Goal: Complete application form: Complete application form

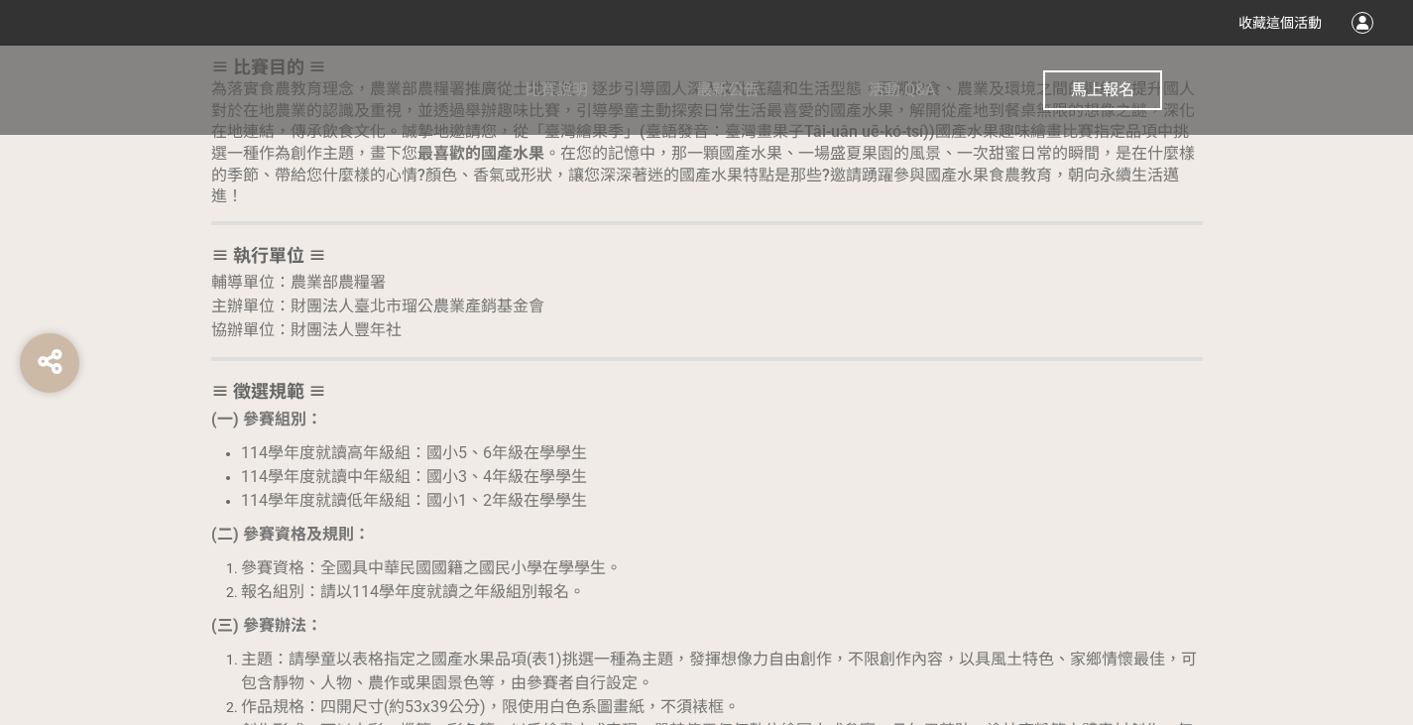
scroll to position [1388, 0]
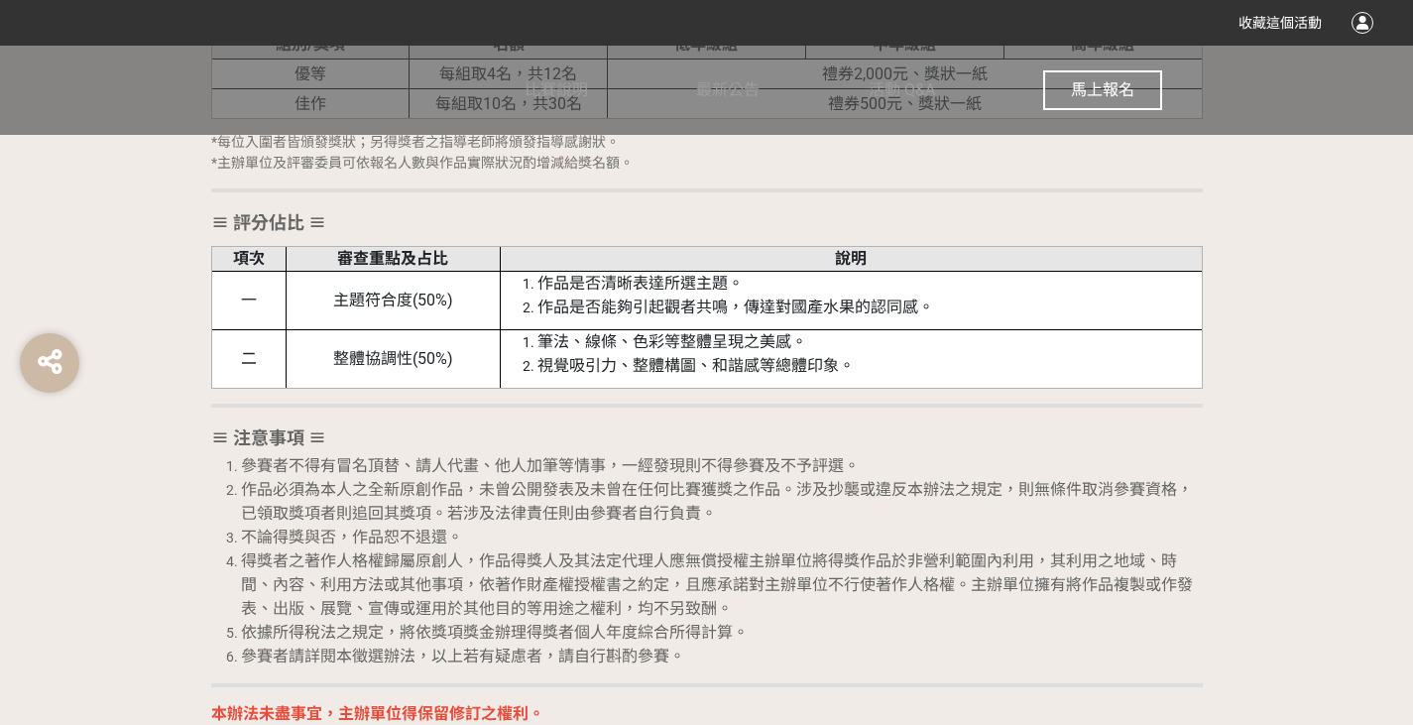
scroll to position [3239, 0]
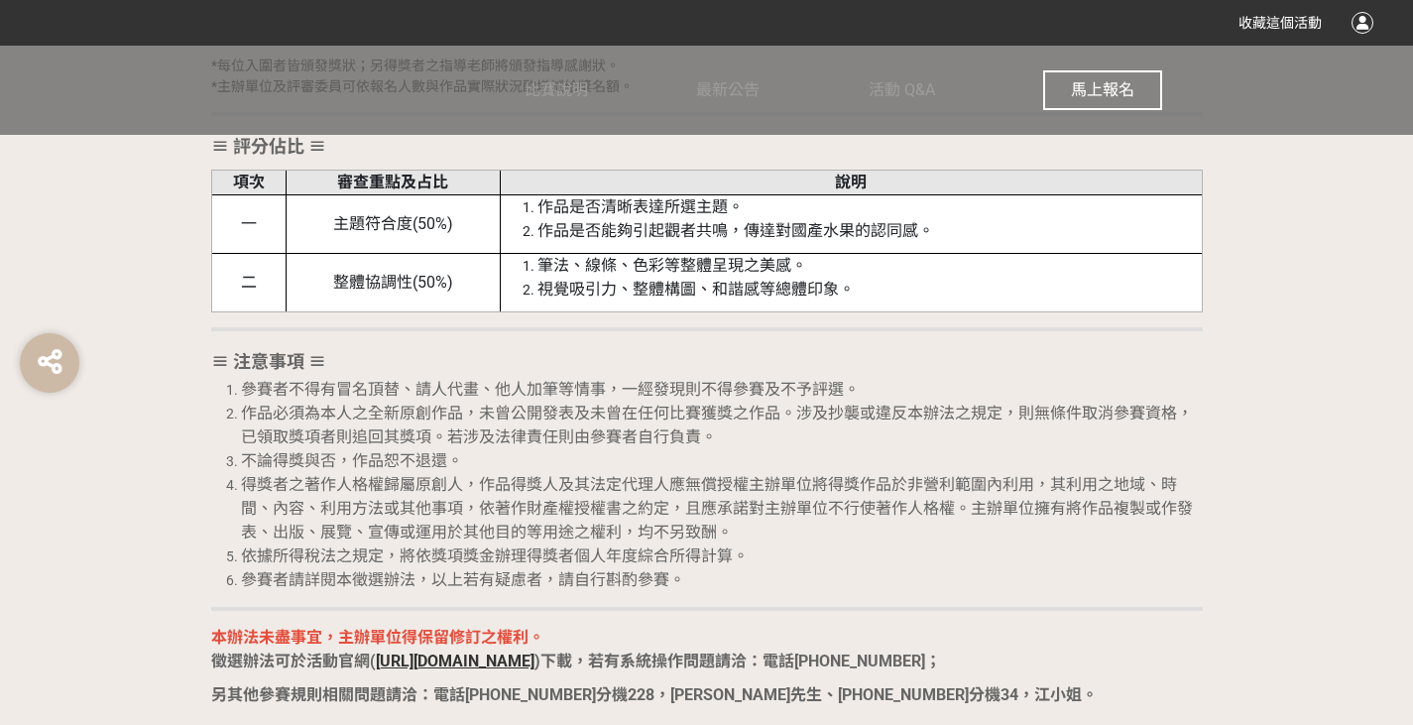
click at [1093, 83] on span "馬上報名" at bounding box center [1102, 89] width 63 height 19
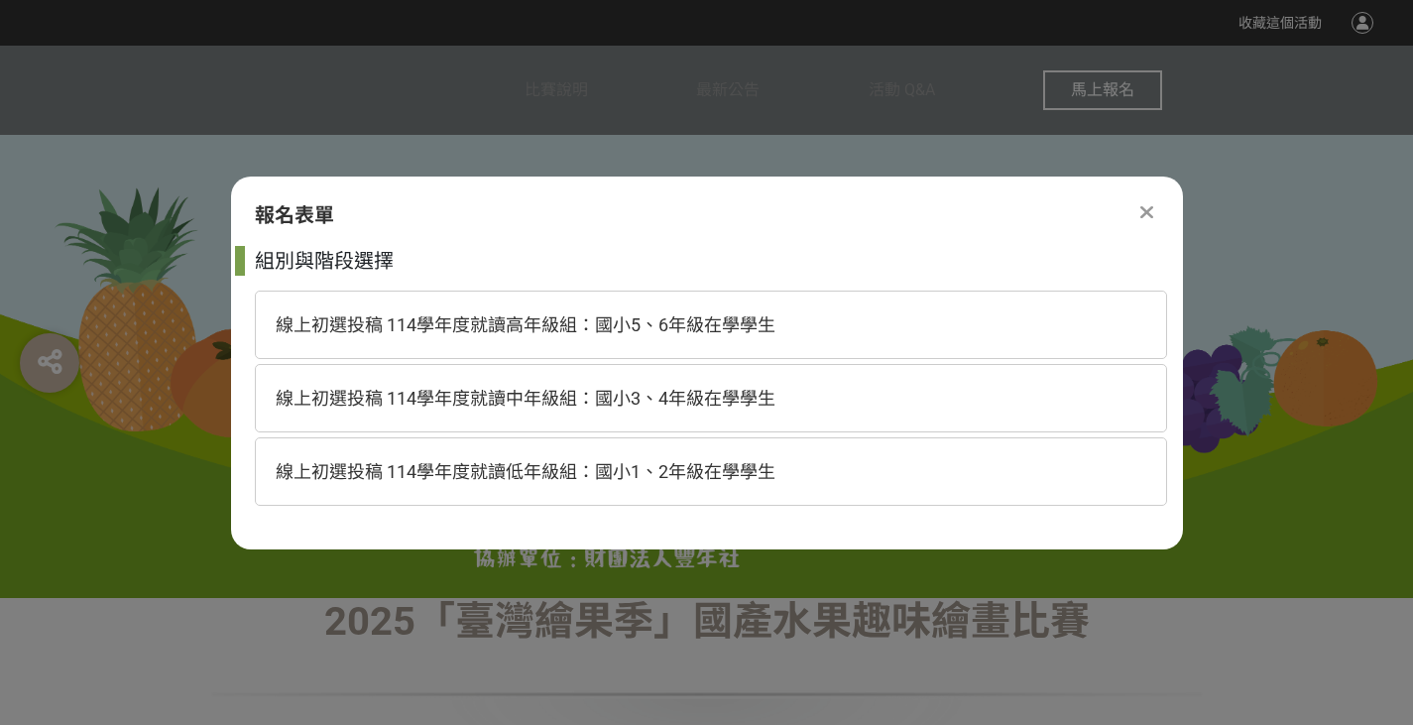
scroll to position [0, 0]
click at [750, 491] on div "線上初選投稿 114學年度就讀低年級組：國小1、2年級在學學生" at bounding box center [711, 471] width 912 height 68
select select "185293:185537"
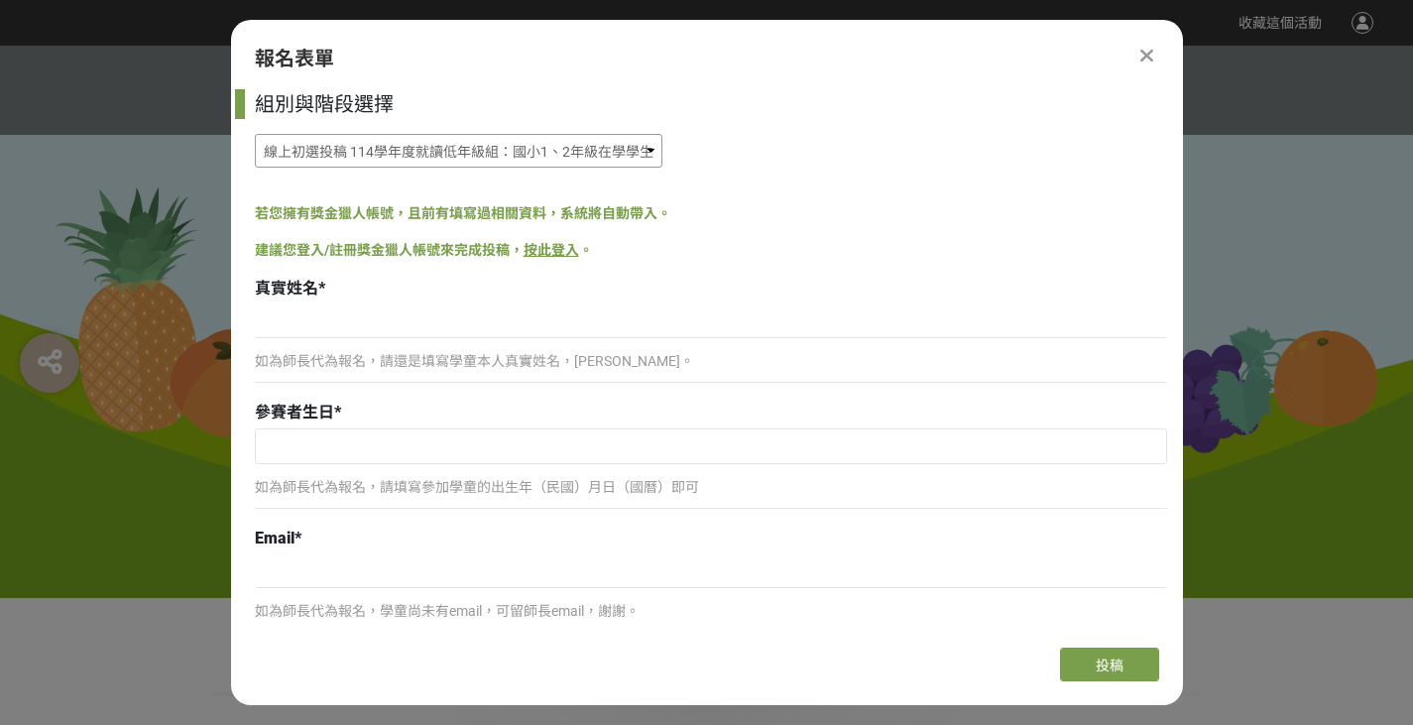
click at [617, 158] on select "線上初選投稿 114學年度就讀高年級組：國小5、6年級在學學生 線上初選投稿 114學年度就讀中年級組：國小3、4年級在學學生 線上初選投稿 114學年度就讀…" at bounding box center [459, 151] width 408 height 34
click at [255, 134] on select "線上初選投稿 114學年度就讀高年級組：國小5、6年級在學學生 線上初選投稿 114學年度就讀中年級組：國小3、4年級在學學生 線上初選投稿 114學年度就讀…" at bounding box center [459, 151] width 408 height 34
click at [397, 324] on input at bounding box center [711, 321] width 912 height 34
click at [609, 336] on input at bounding box center [711, 321] width 912 height 34
type input "[PERSON_NAME]"
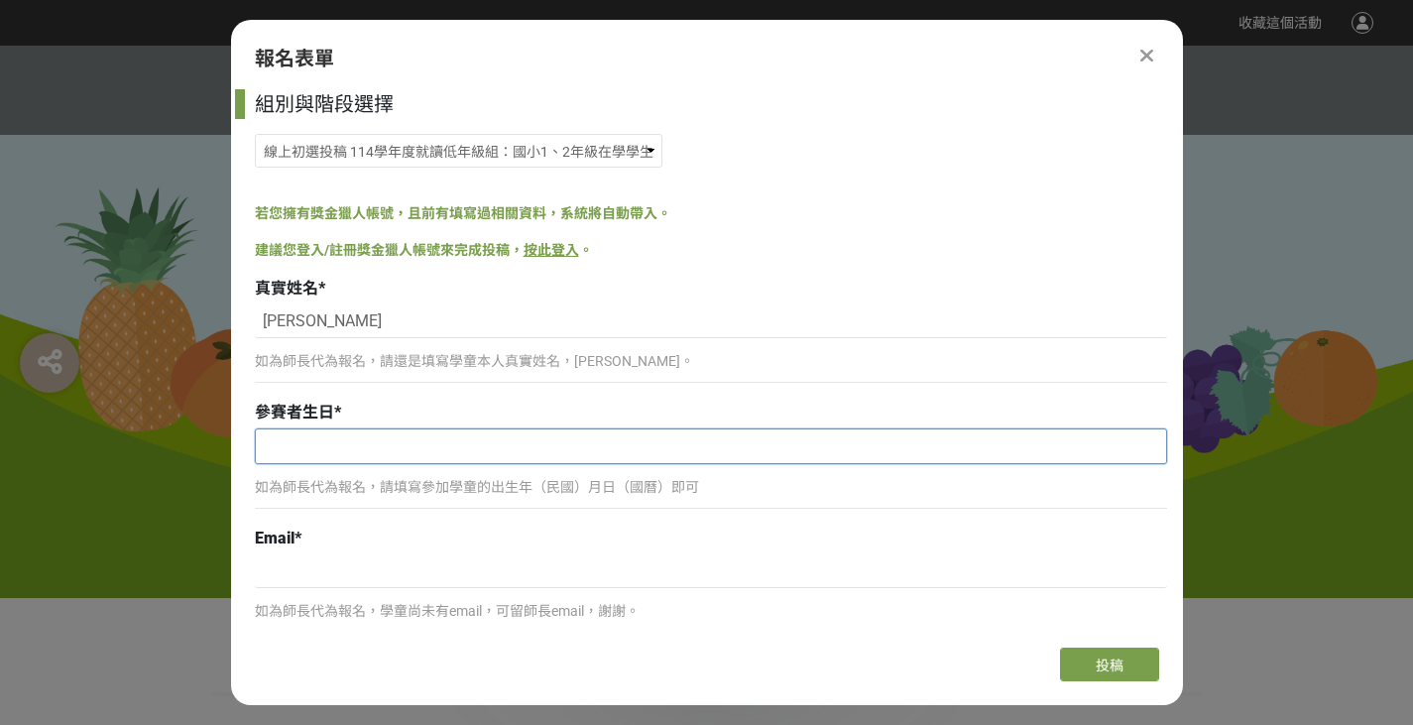
click at [456, 449] on input "text" at bounding box center [711, 446] width 910 height 34
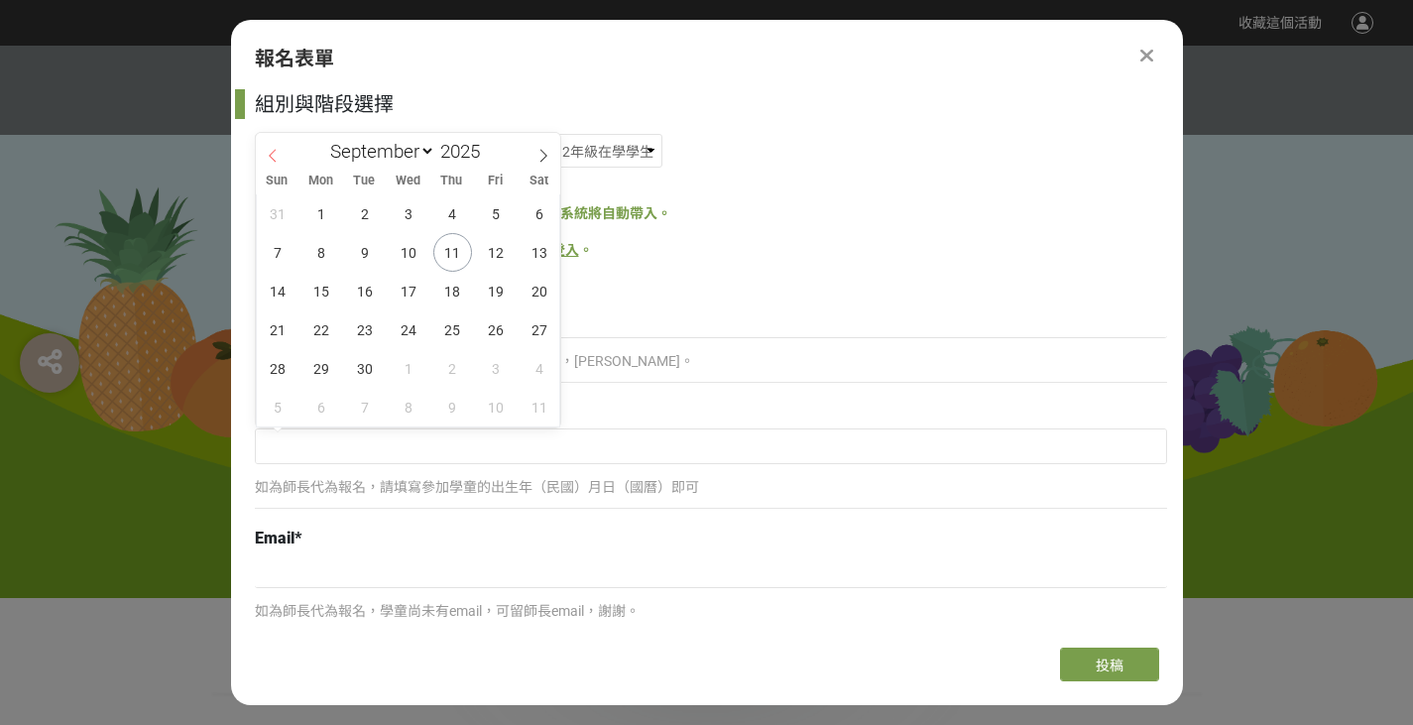
click at [274, 156] on icon at bounding box center [273, 156] width 14 height 14
click at [427, 158] on select "January February March April May June July August September October November De…" at bounding box center [378, 151] width 114 height 25
click at [536, 160] on icon at bounding box center [543, 156] width 14 height 14
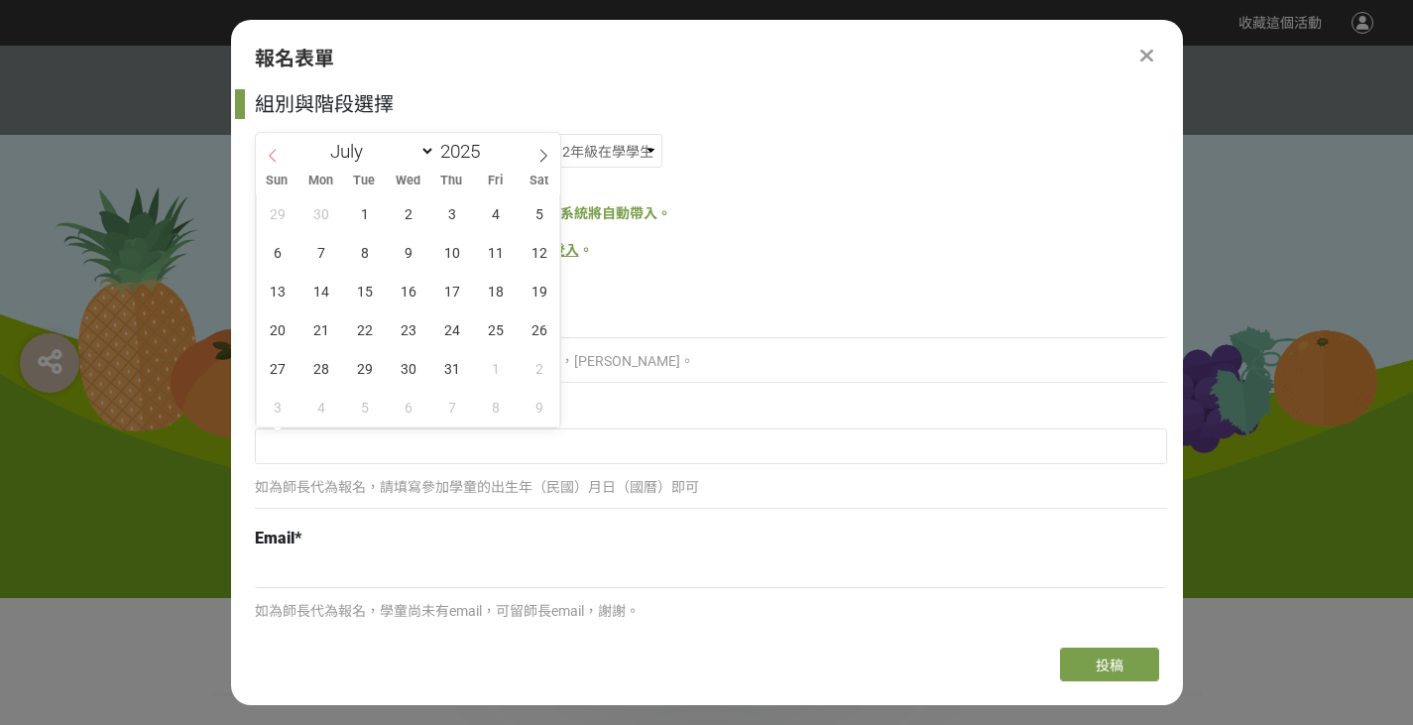
click at [268, 160] on icon at bounding box center [273, 156] width 14 height 14
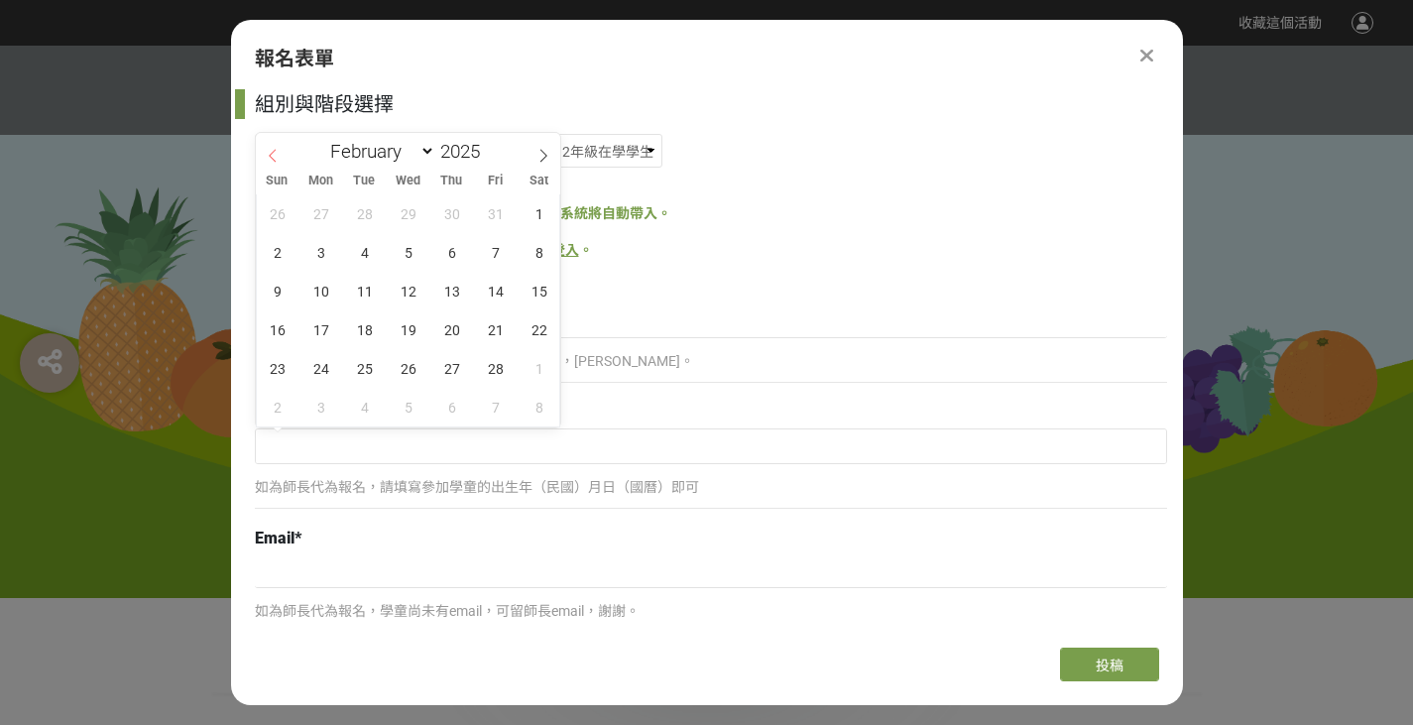
click at [268, 160] on icon at bounding box center [273, 156] width 14 height 14
select select "0"
click at [268, 160] on icon at bounding box center [273, 156] width 14 height 14
type input "2024"
click at [268, 160] on icon at bounding box center [273, 156] width 14 height 14
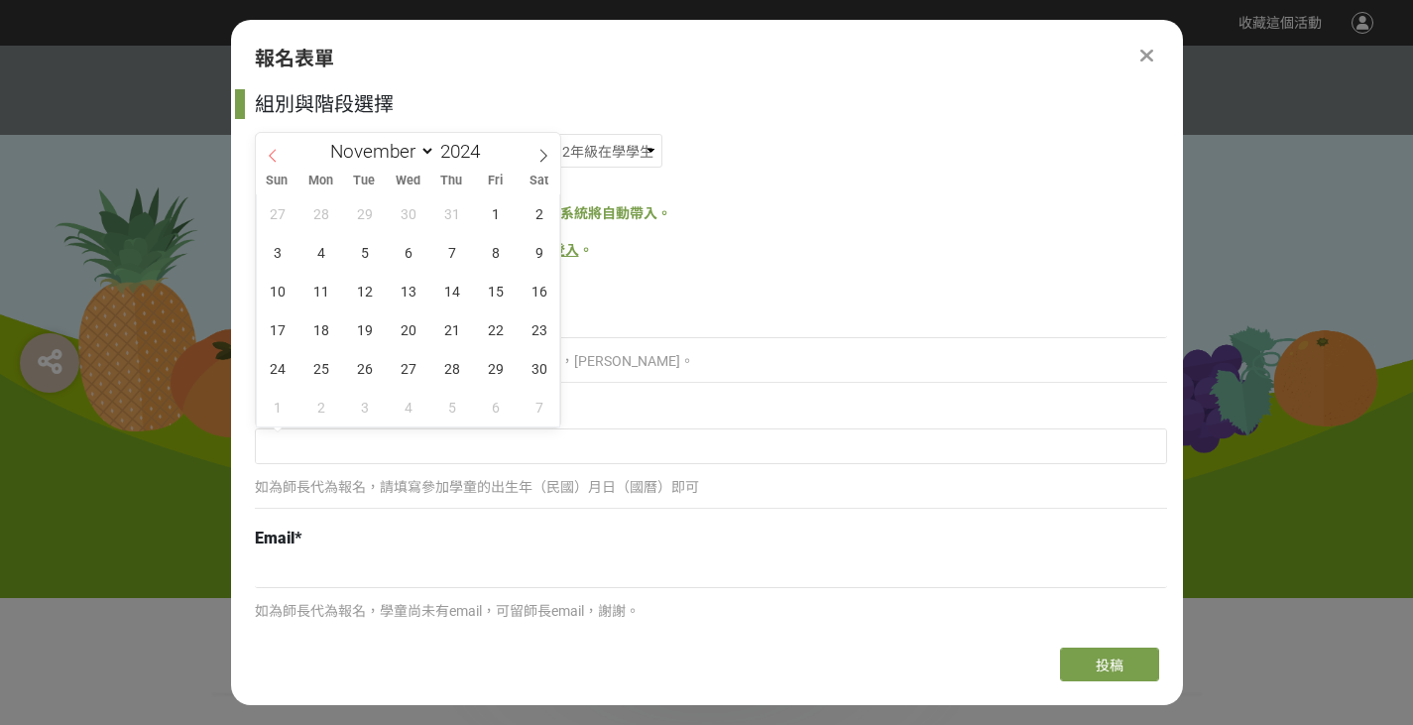
click at [268, 160] on icon at bounding box center [273, 156] width 14 height 14
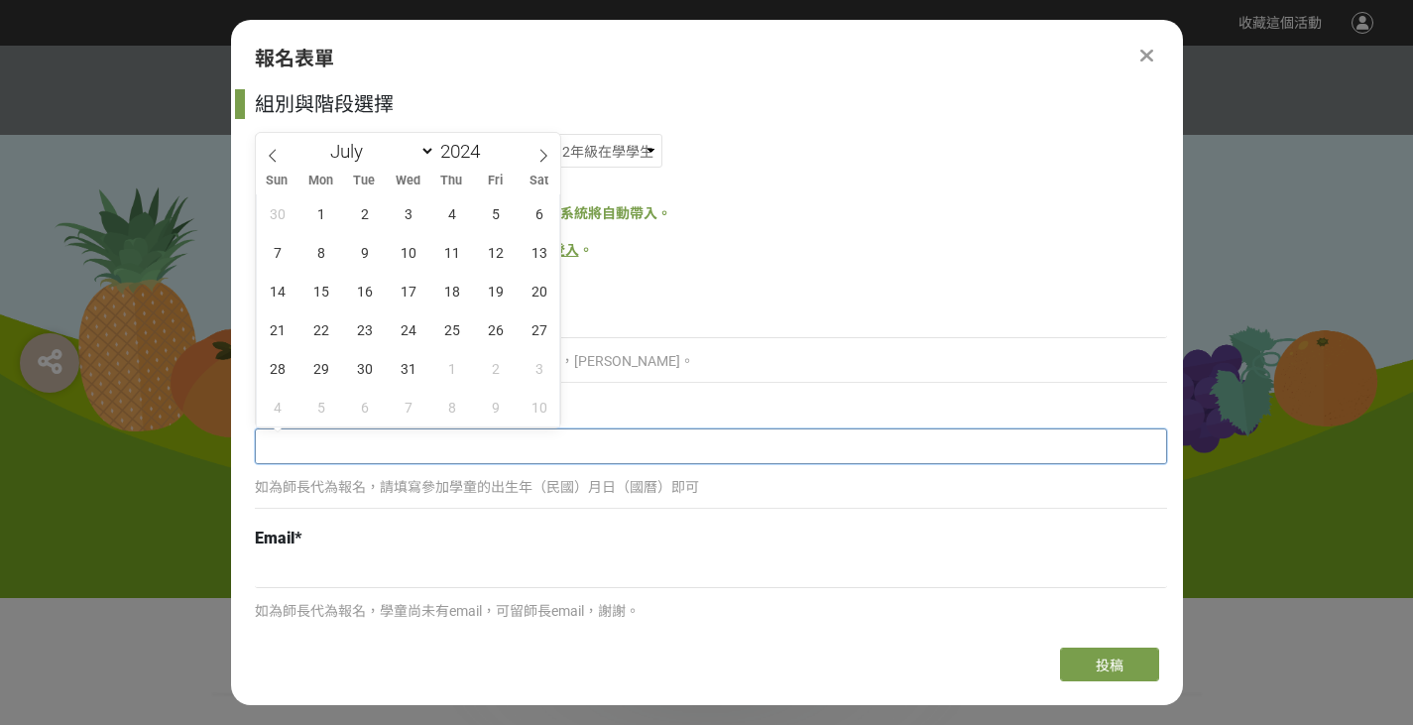
click at [593, 458] on input "text" at bounding box center [711, 446] width 910 height 34
click at [388, 434] on input "text" at bounding box center [711, 446] width 910 height 34
click at [381, 449] on input "text" at bounding box center [711, 446] width 910 height 34
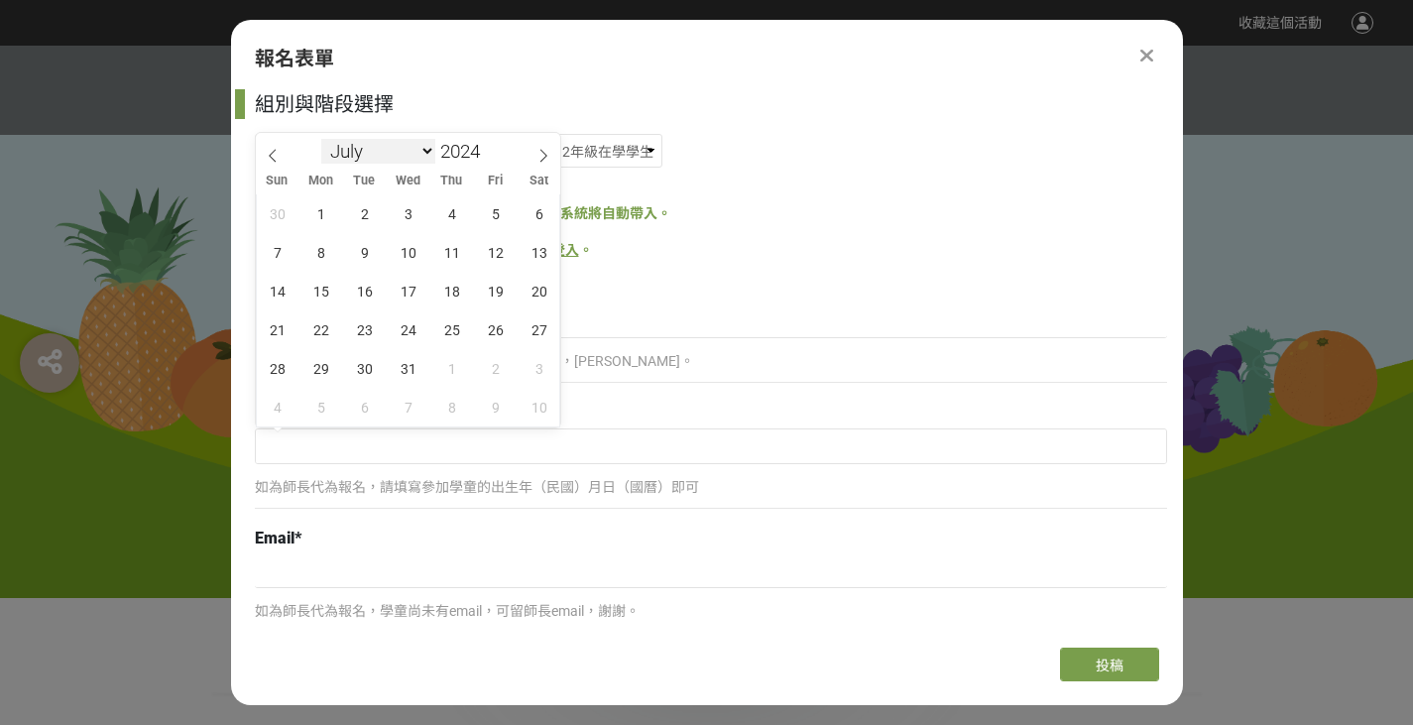
click at [423, 149] on select "January February March April May June July August September October November De…" at bounding box center [378, 151] width 114 height 25
select select "11"
click at [321, 139] on select "January February March April May June July August September October November De…" at bounding box center [378, 151] width 114 height 25
click at [450, 247] on span "12" at bounding box center [452, 252] width 39 height 39
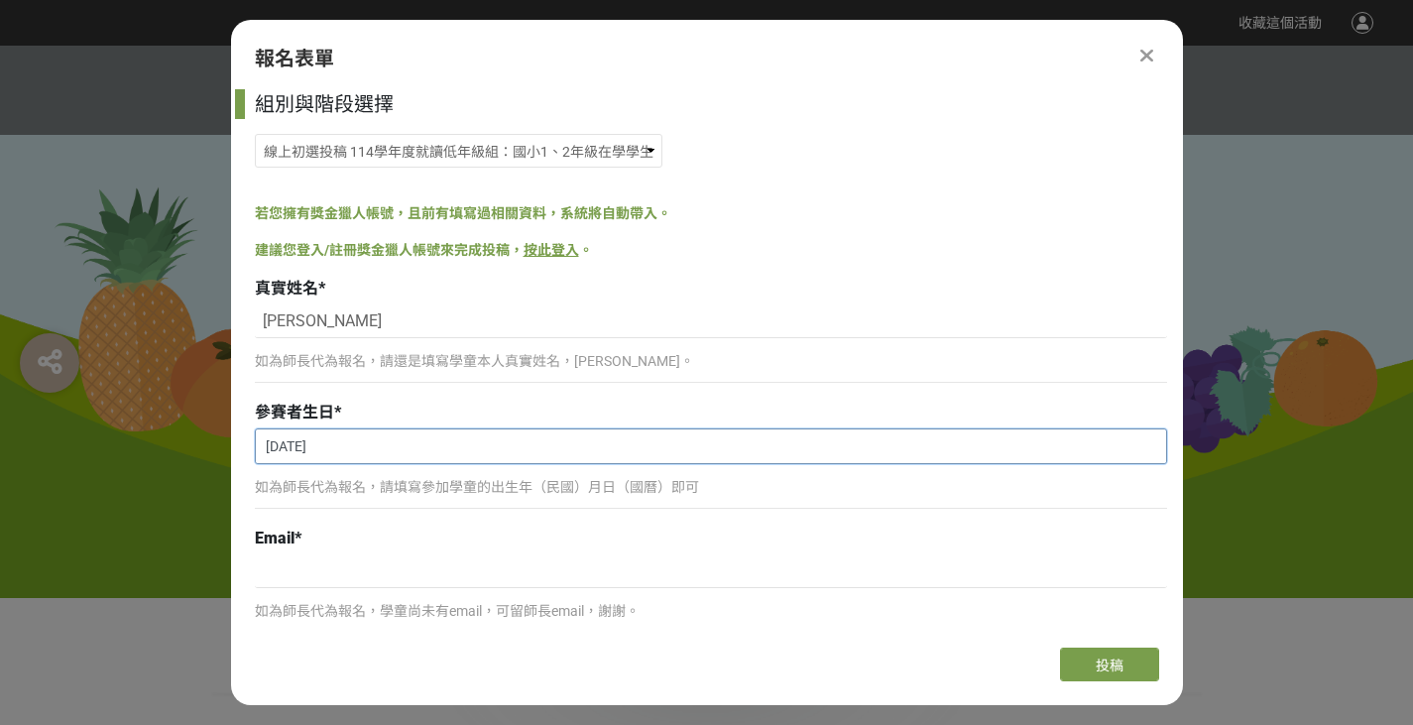
click at [352, 452] on input "[DATE]" at bounding box center [711, 446] width 910 height 34
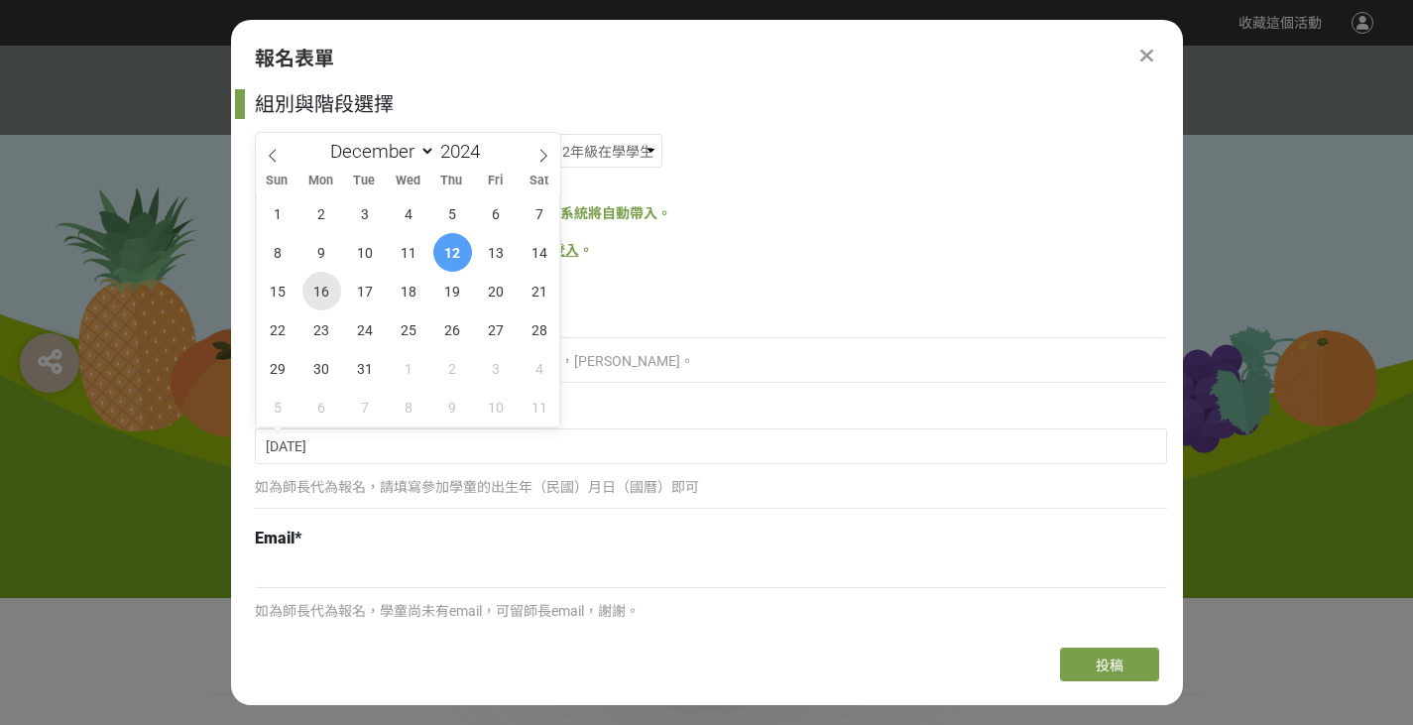
click at [334, 297] on span "16" at bounding box center [321, 291] width 39 height 39
type input "[DATE]"
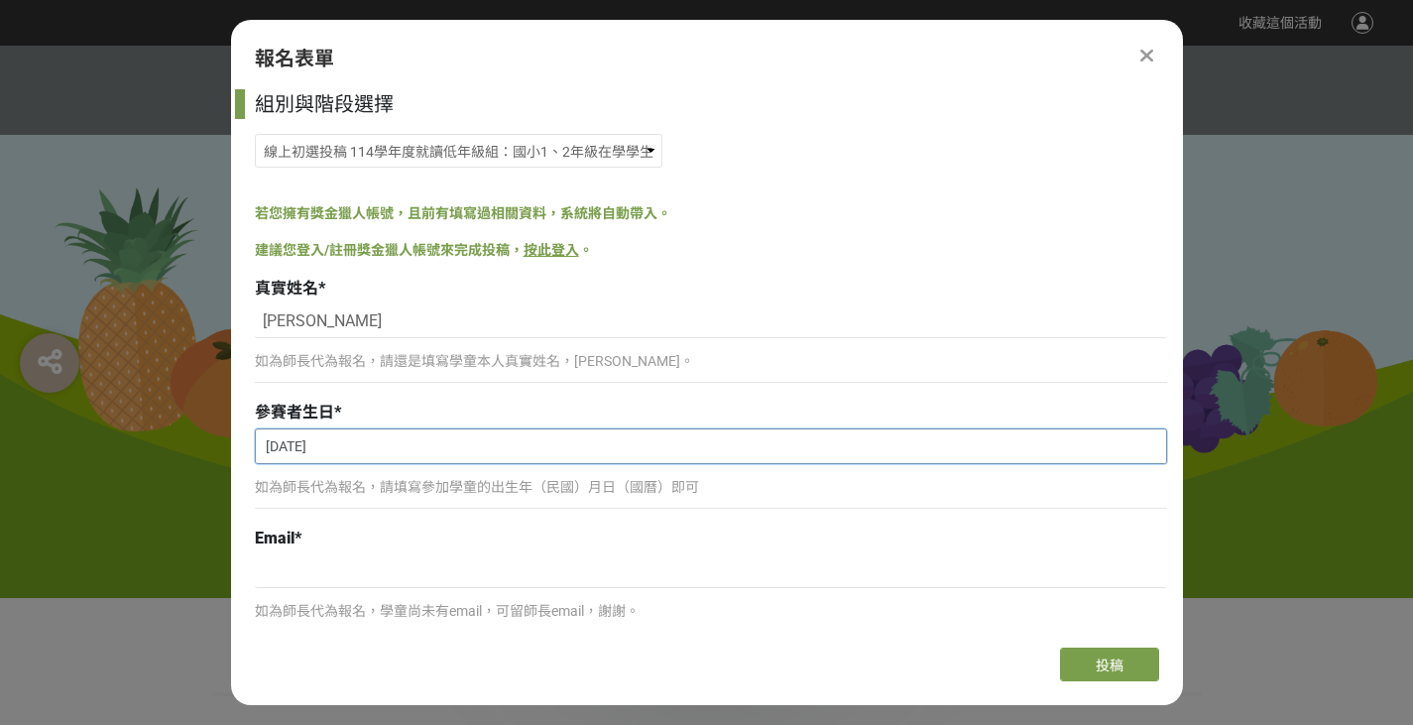
click at [302, 443] on input "[DATE]" at bounding box center [711, 446] width 910 height 34
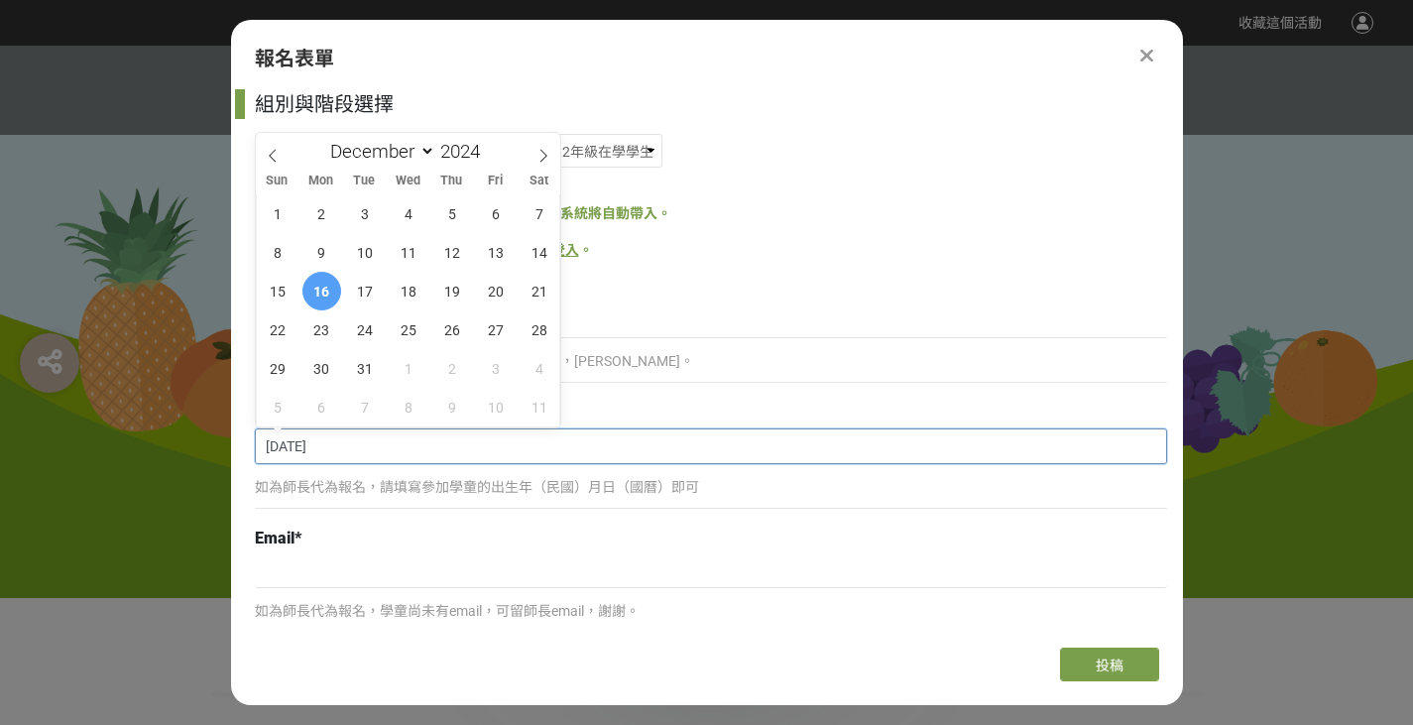
click at [293, 444] on input "[DATE]" at bounding box center [711, 446] width 910 height 34
click at [280, 442] on input "[DATE]" at bounding box center [711, 446] width 910 height 34
click at [540, 150] on icon at bounding box center [543, 156] width 7 height 13
type input "2025"
select select "0"
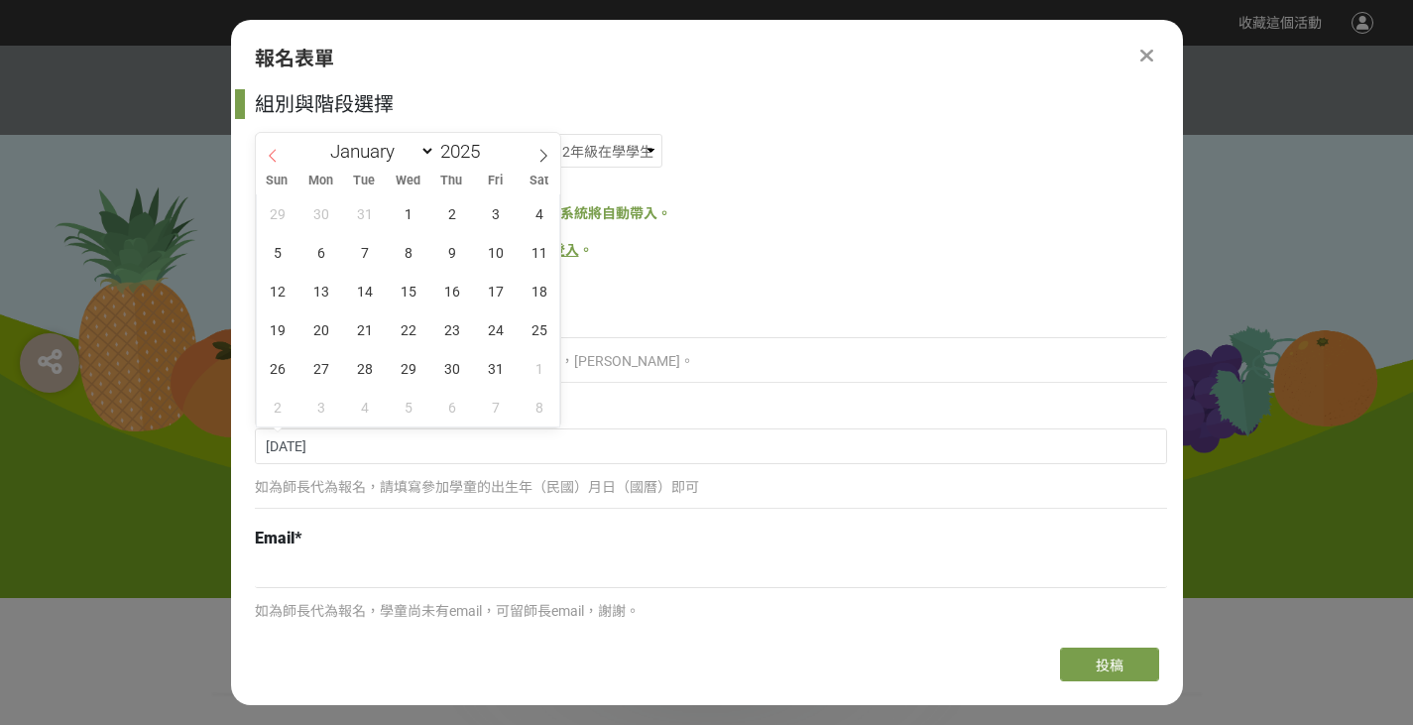
click at [273, 160] on icon at bounding box center [272, 156] width 7 height 13
type input "2024"
click at [273, 160] on icon at bounding box center [272, 156] width 7 height 13
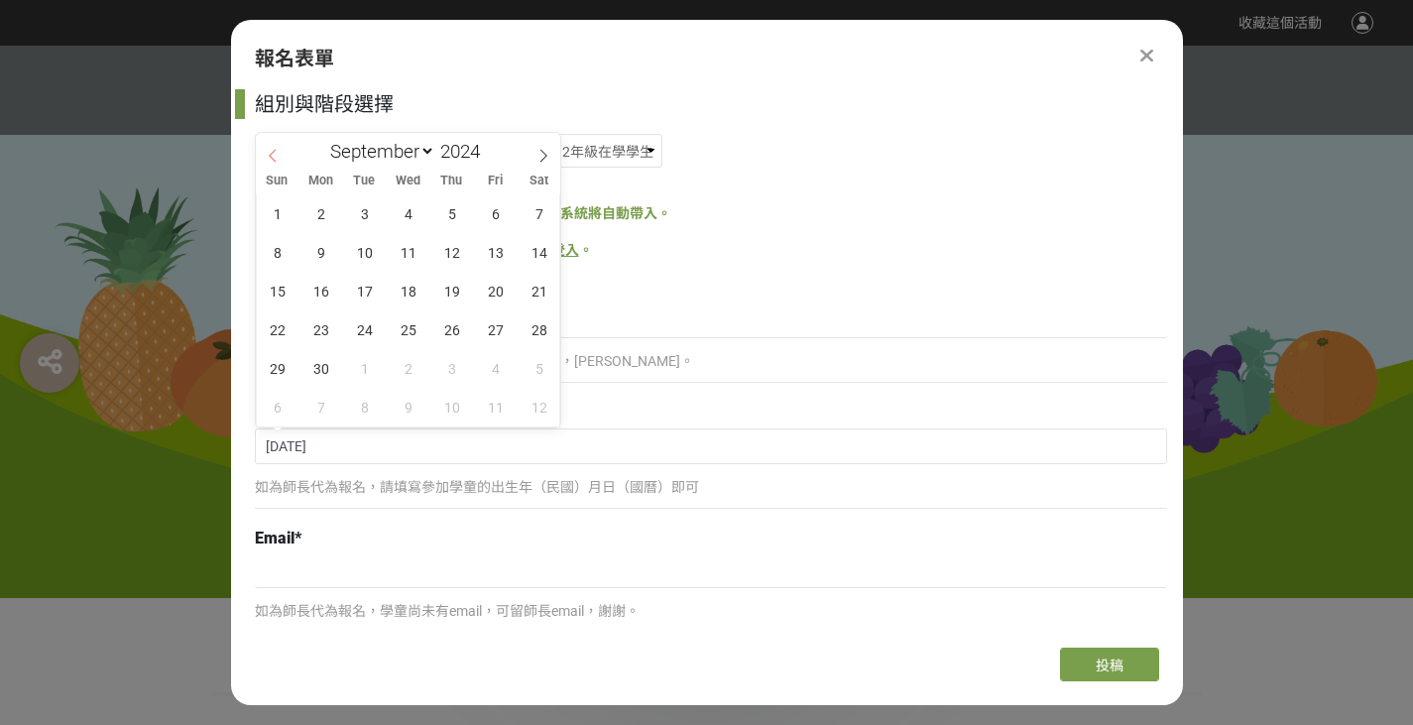
click at [273, 160] on icon at bounding box center [272, 156] width 7 height 13
click at [265, 157] on span at bounding box center [273, 150] width 34 height 34
click at [272, 149] on icon at bounding box center [273, 156] width 14 height 14
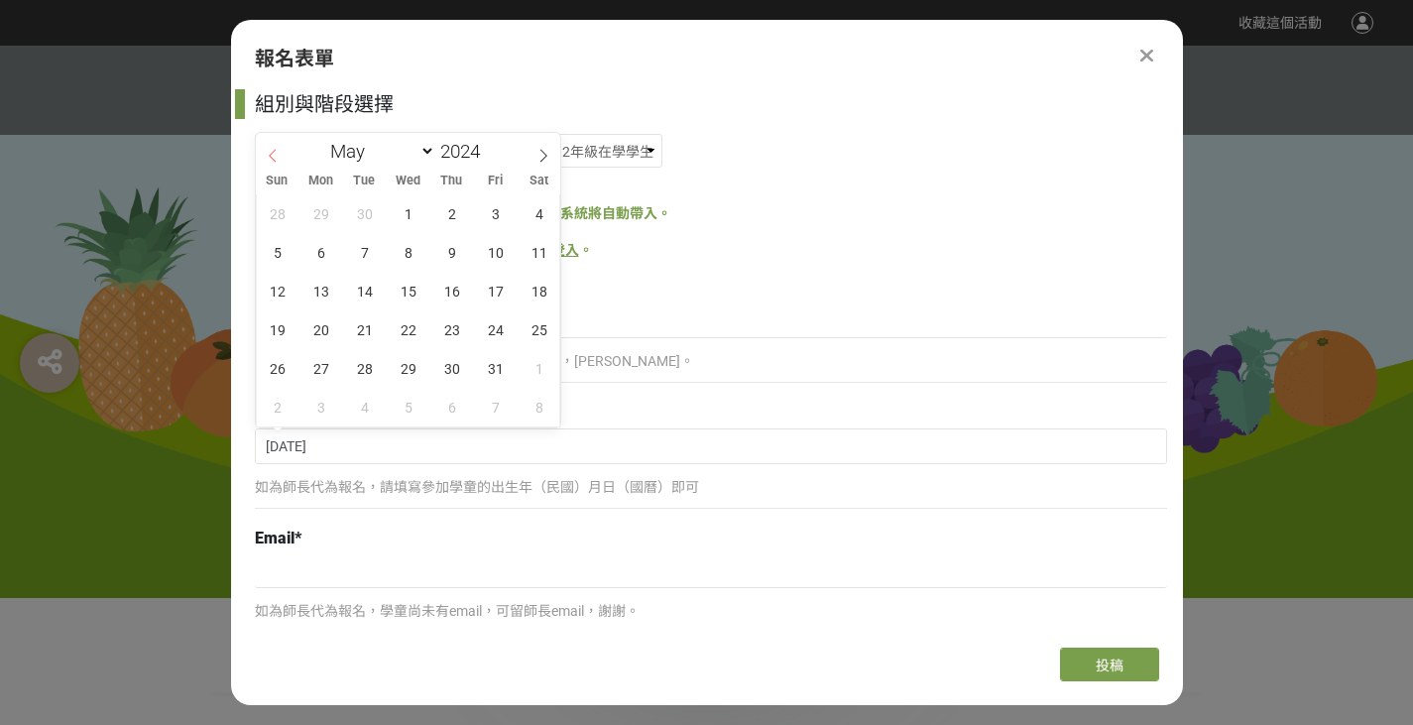
select select "3"
click at [489, 156] on span at bounding box center [488, 158] width 14 height 12
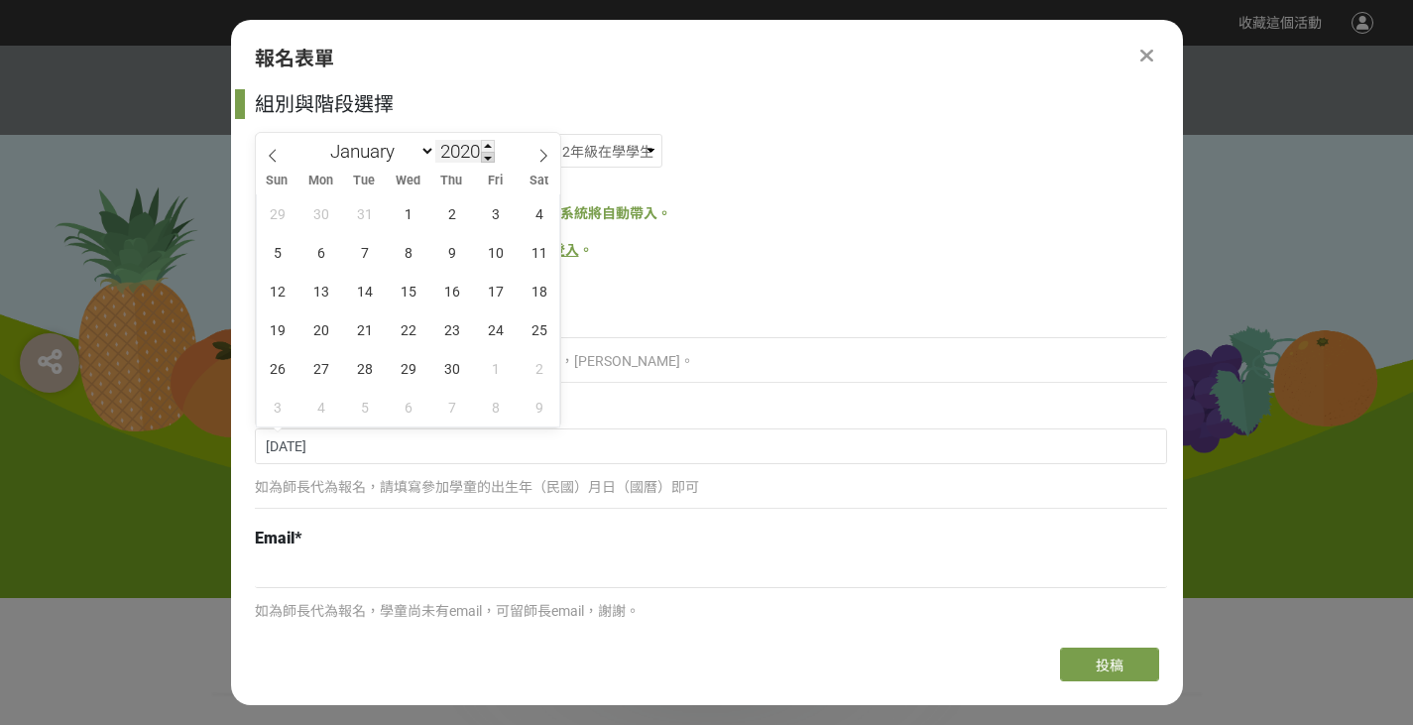
click at [489, 156] on span at bounding box center [488, 158] width 14 height 12
type input "2018"
click at [458, 157] on input "2018" at bounding box center [464, 151] width 59 height 23
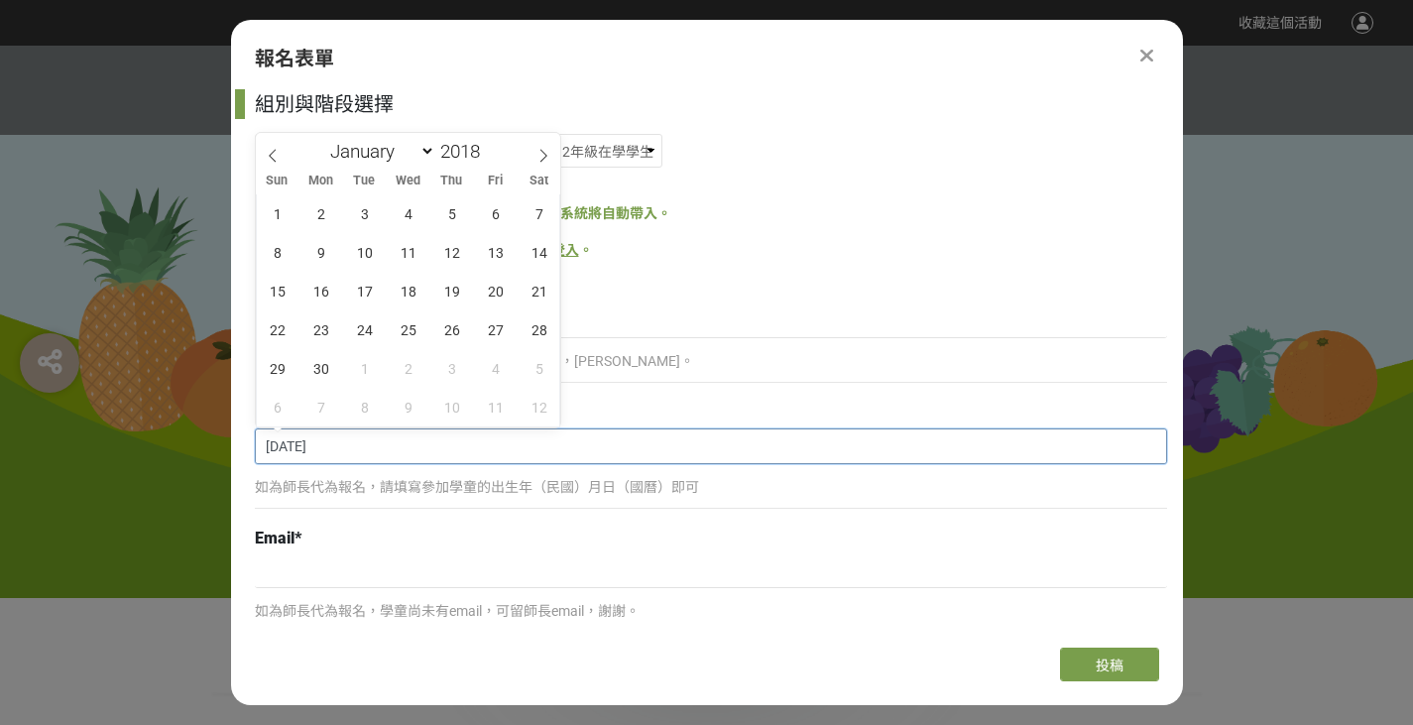
click at [460, 451] on input "[DATE]" at bounding box center [711, 446] width 910 height 34
click at [278, 455] on input "[DATE]" at bounding box center [711, 446] width 910 height 34
click at [274, 158] on icon at bounding box center [273, 156] width 14 height 14
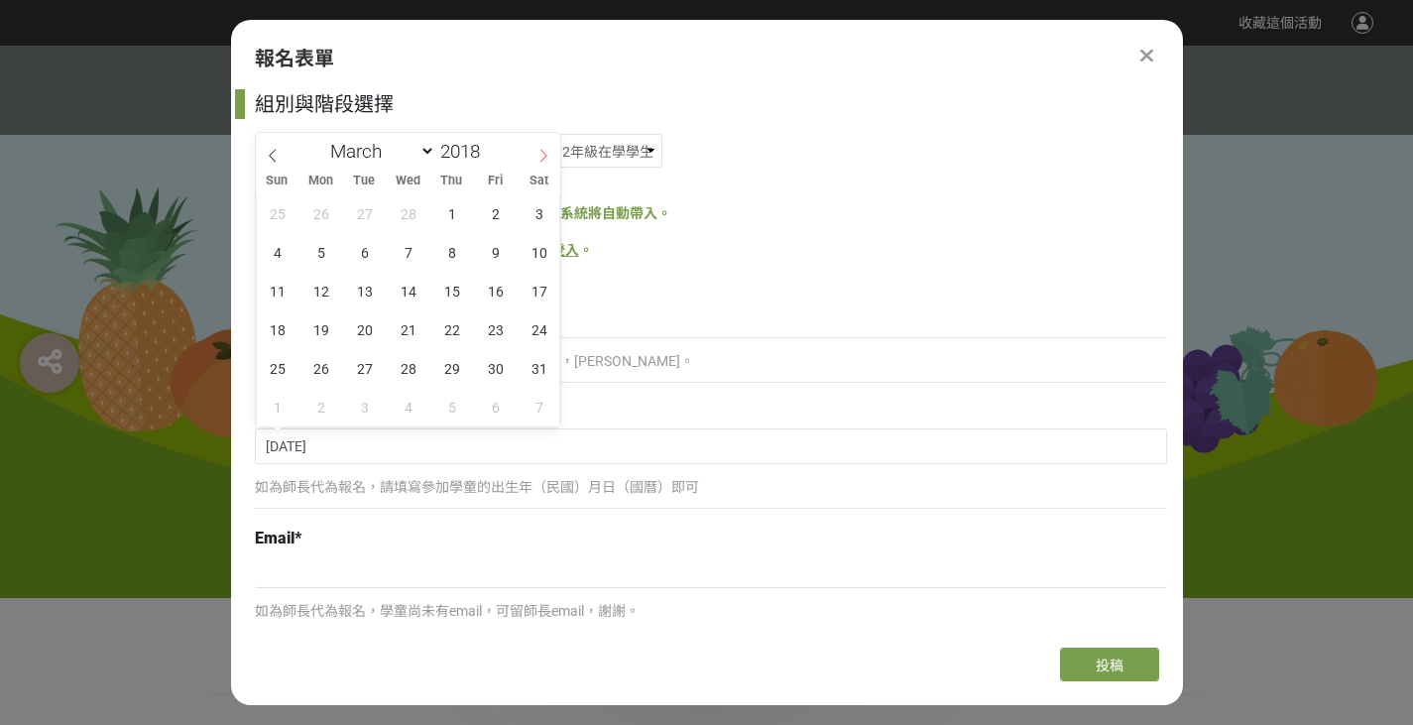
click at [545, 161] on icon at bounding box center [543, 156] width 14 height 14
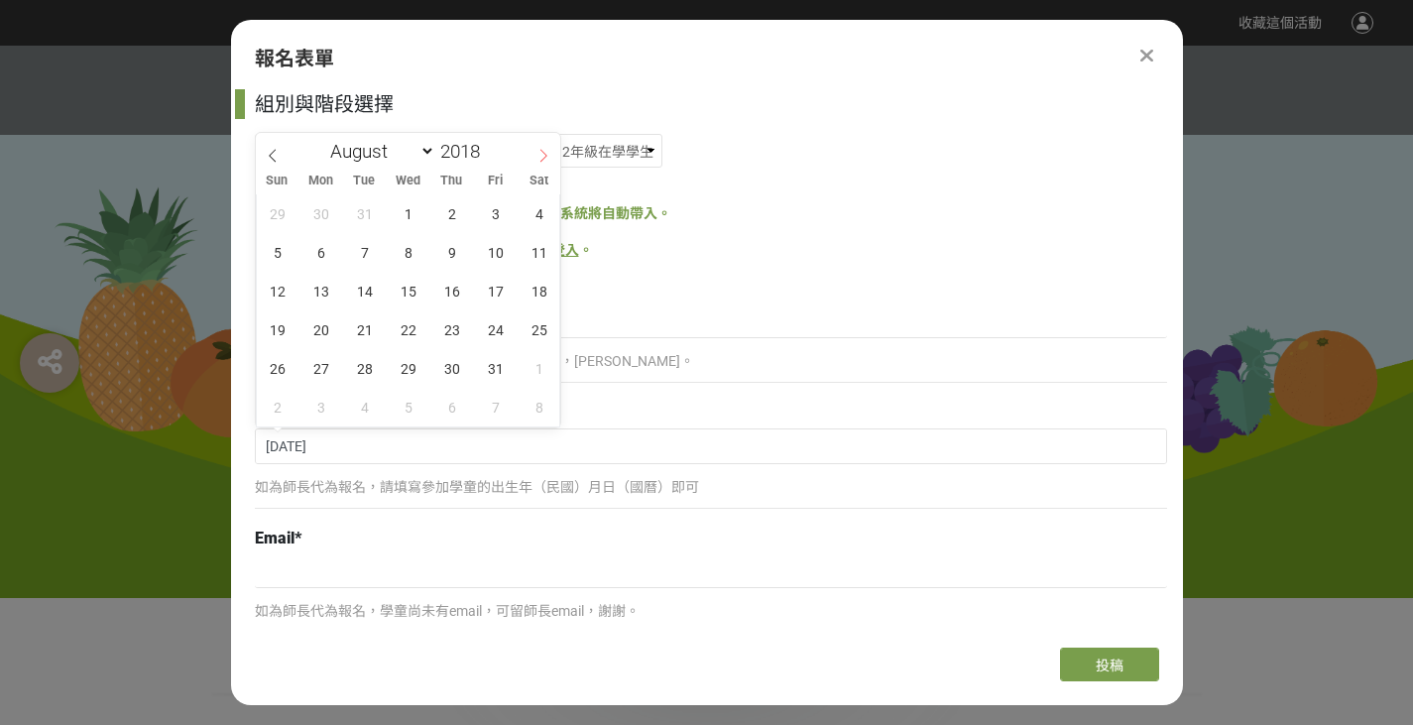
click at [545, 161] on icon at bounding box center [543, 156] width 14 height 14
select select "11"
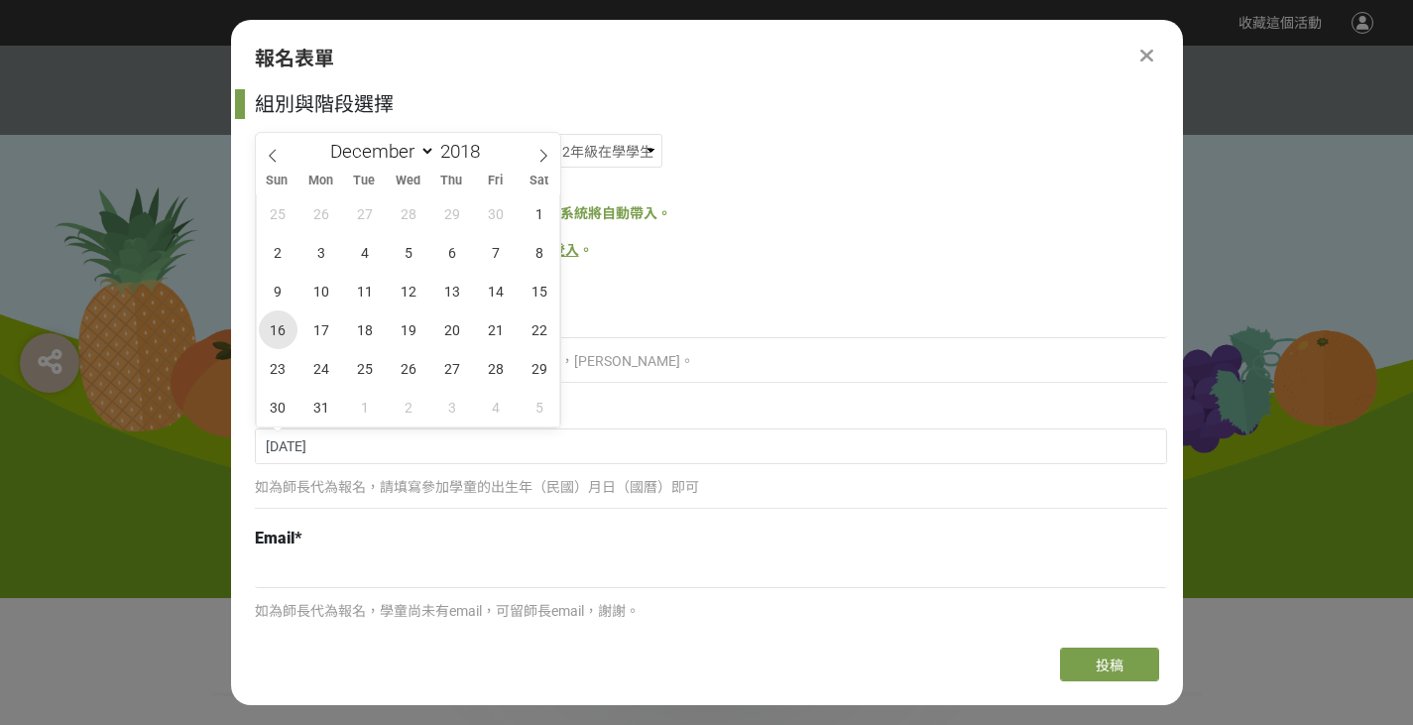
click at [290, 333] on span "16" at bounding box center [278, 329] width 39 height 39
type input "[DATE]"
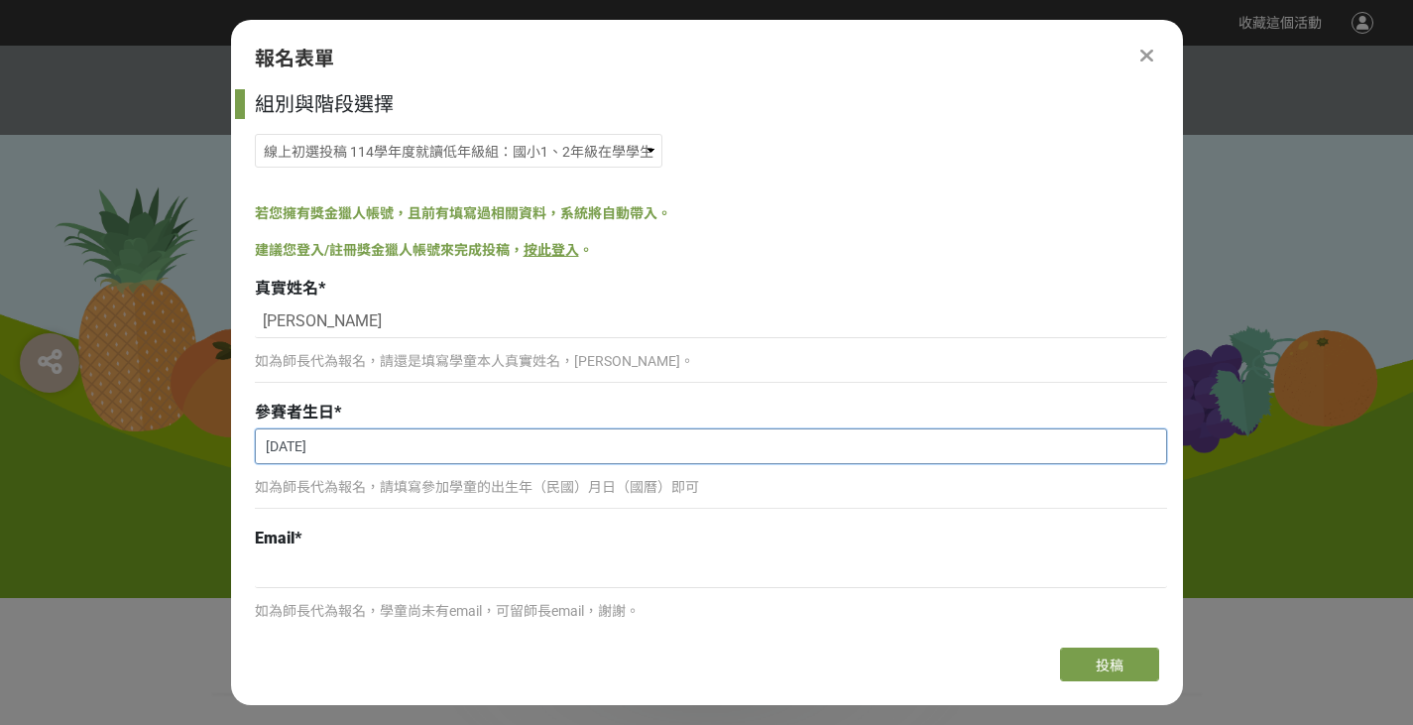
click at [385, 441] on input "[DATE]" at bounding box center [711, 446] width 910 height 34
click at [658, 580] on input at bounding box center [711, 571] width 912 height 34
click at [281, 577] on input at bounding box center [711, 571] width 912 height 34
paste input "[EMAIL_ADDRESS][DOMAIN_NAME]"
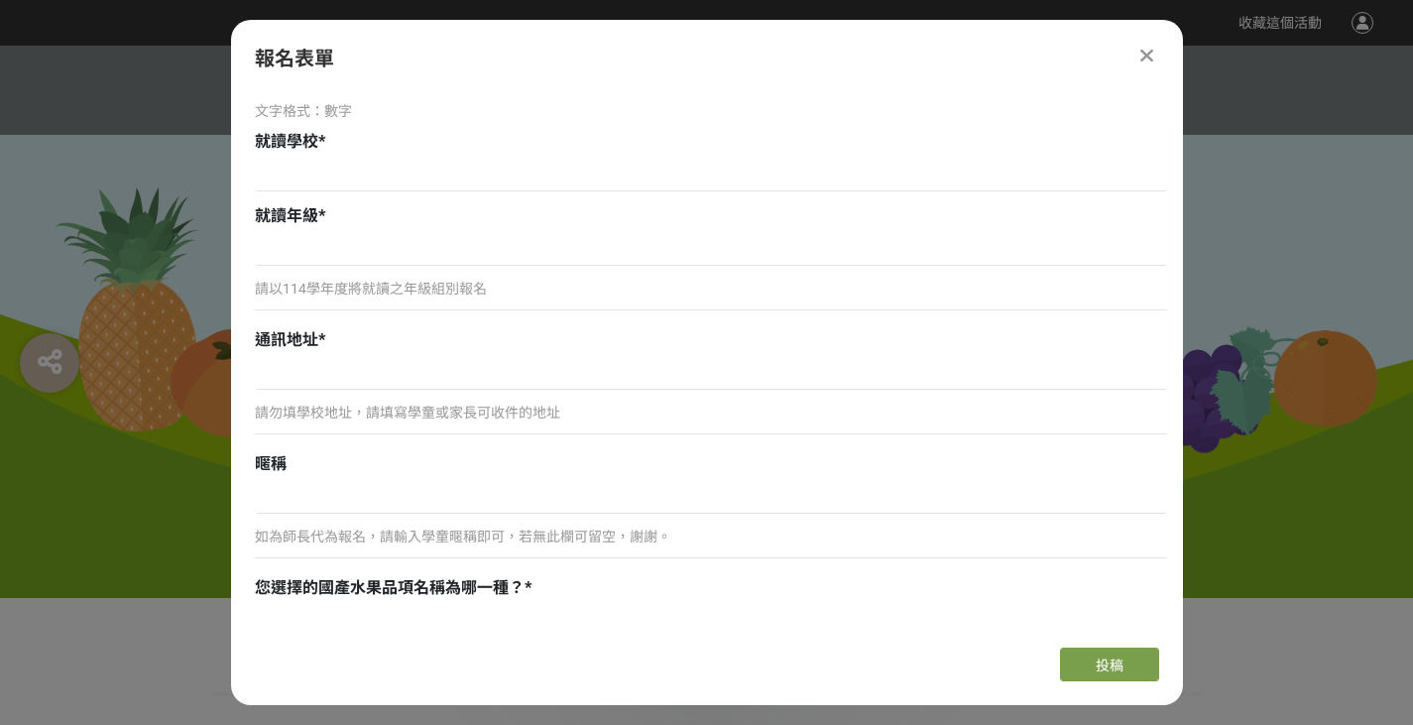
scroll to position [231, 0]
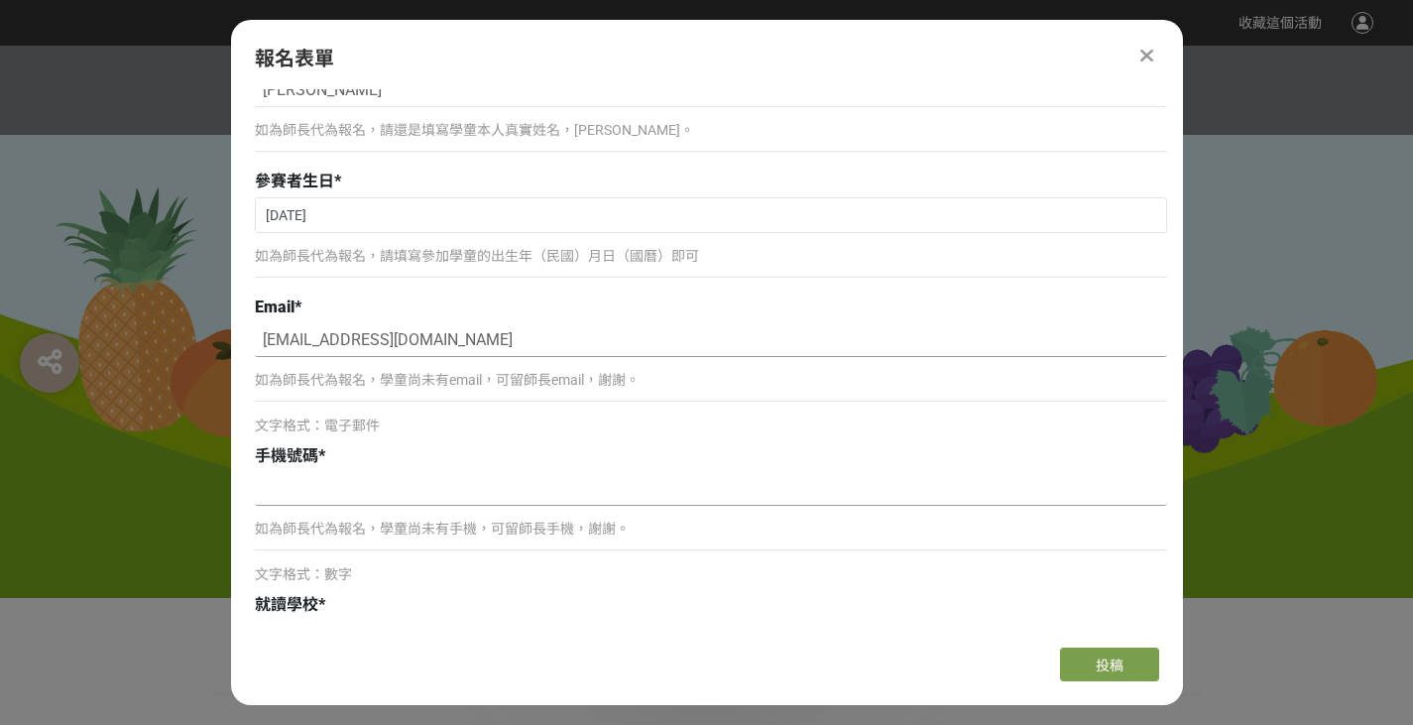
type input "[EMAIL_ADDRESS][DOMAIN_NAME]"
click at [326, 497] on input at bounding box center [711, 489] width 912 height 34
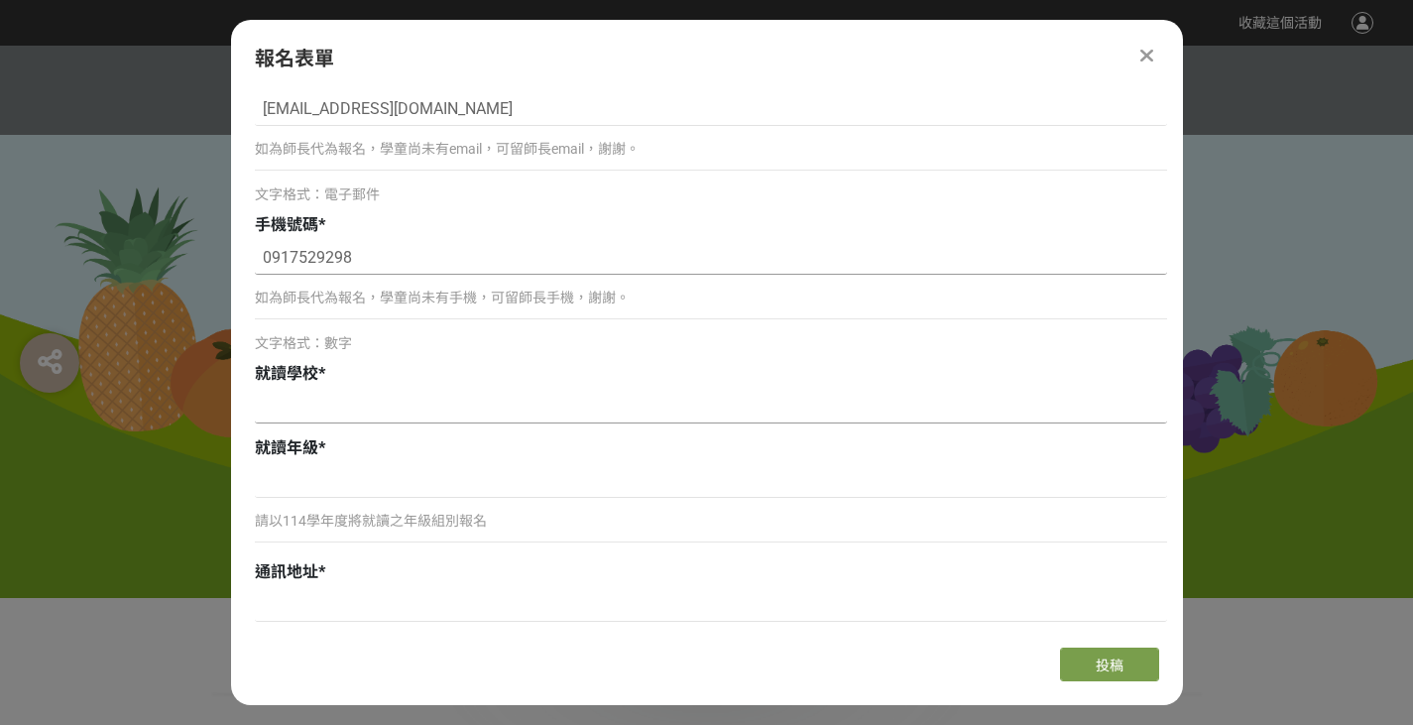
type input "0917529298"
click at [325, 401] on input at bounding box center [711, 407] width 912 height 34
type input "[GEOGRAPHIC_DATA]小學"
click at [359, 485] on input at bounding box center [711, 481] width 912 height 34
type input "一年級"
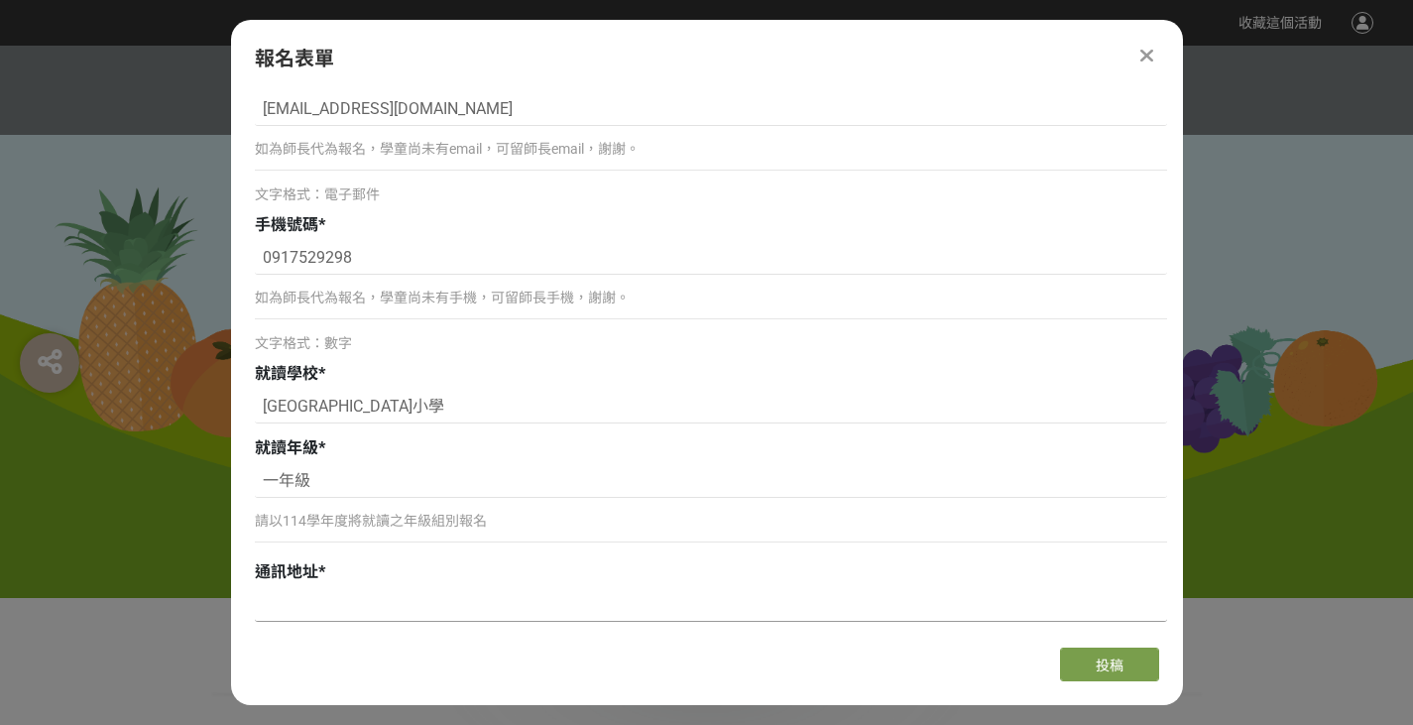
click at [417, 604] on input at bounding box center [711, 605] width 912 height 34
click at [942, 688] on div "報名表單 組別與階段選擇 線上初選投稿 114學年度就讀高年級組：國小5、6年級在學學生 線上初選投稿 114學年度就讀中年級組：國小3、4年級在學學生 線上…" at bounding box center [707, 362] width 952 height 685
click at [420, 610] on input at bounding box center [711, 605] width 912 height 34
paste input "407697 [STREET_ADDRESS]"
type input "407697 [STREET_ADDRESS]"
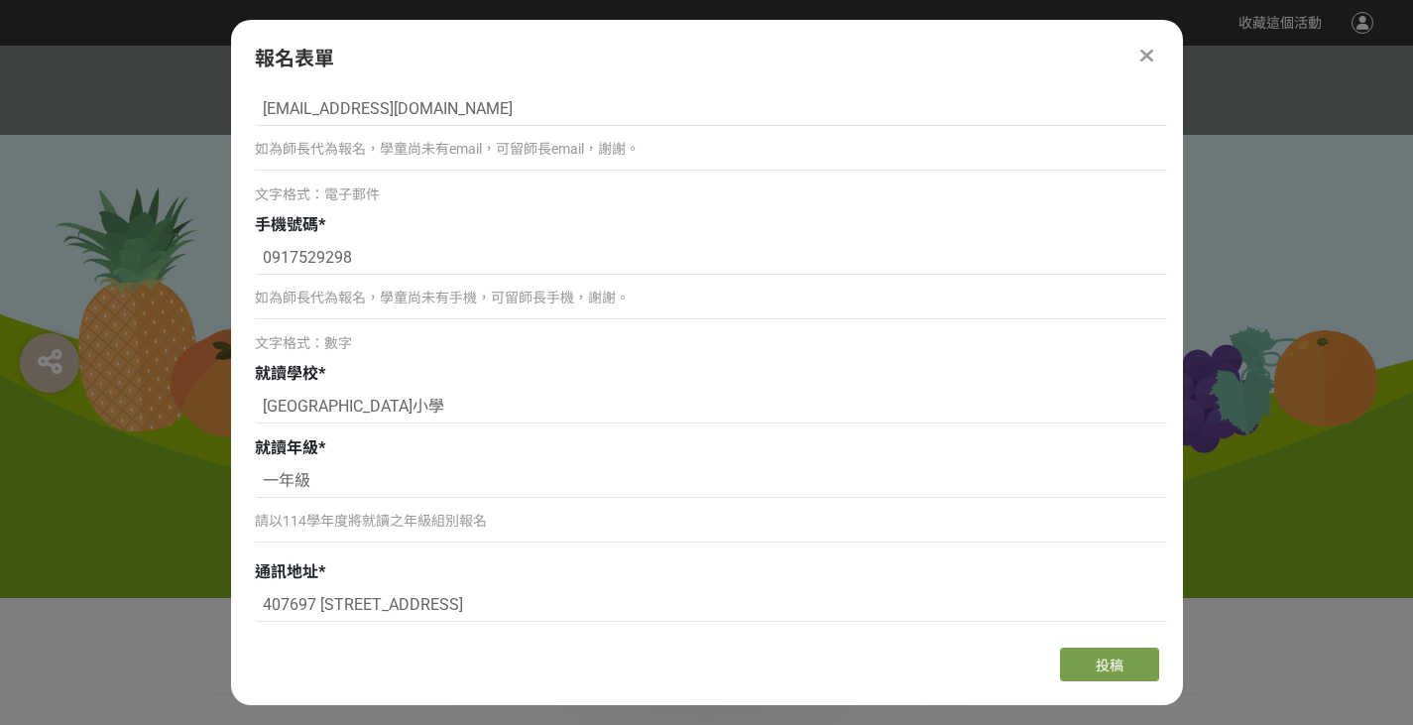
click at [447, 518] on p "請以114學年度將就讀之年級組別報名" at bounding box center [711, 521] width 912 height 21
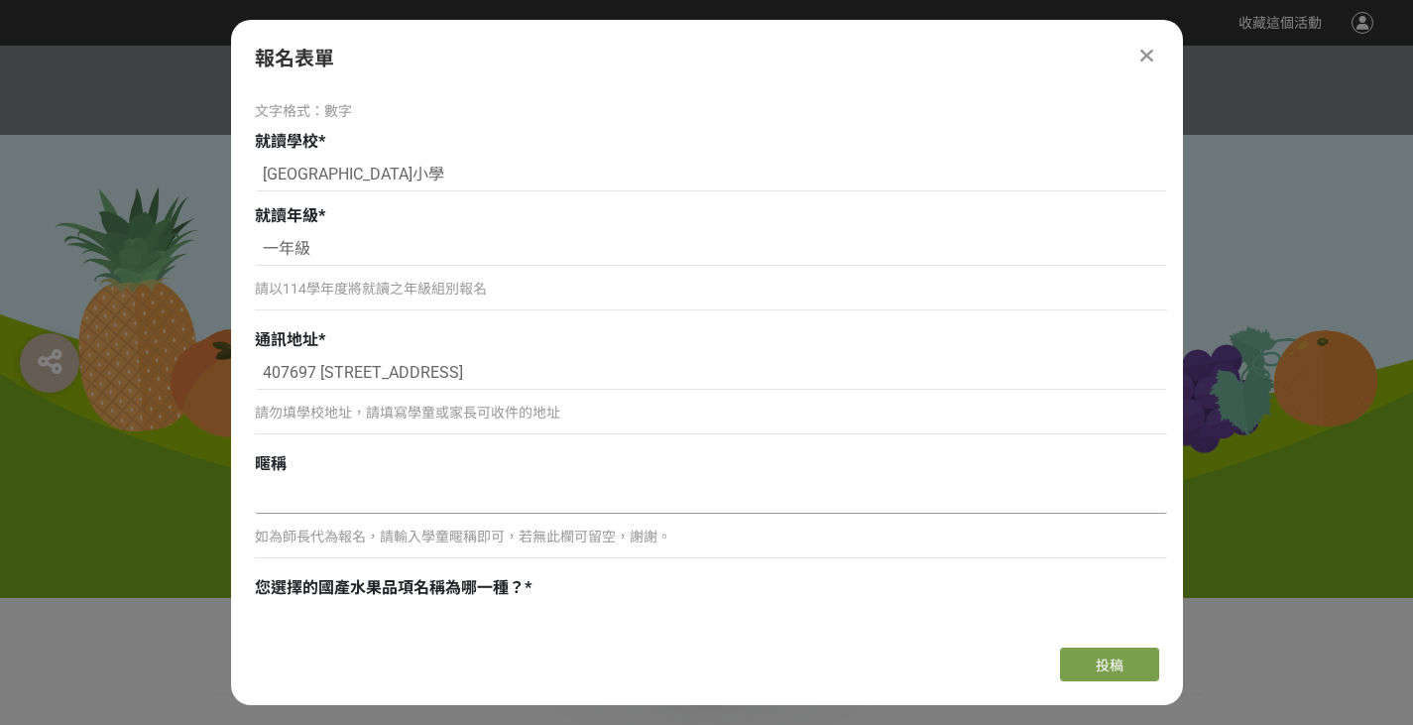
click at [442, 500] on input at bounding box center [711, 497] width 912 height 34
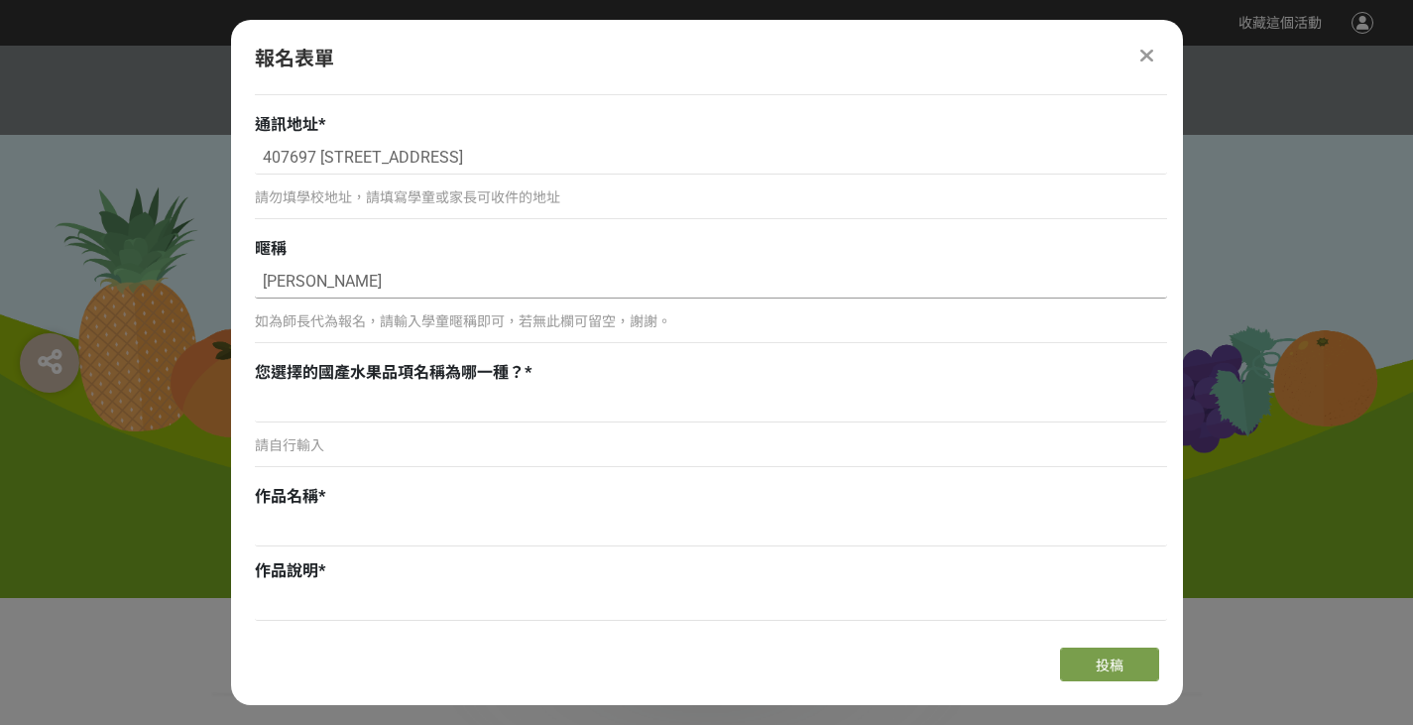
scroll to position [925, 0]
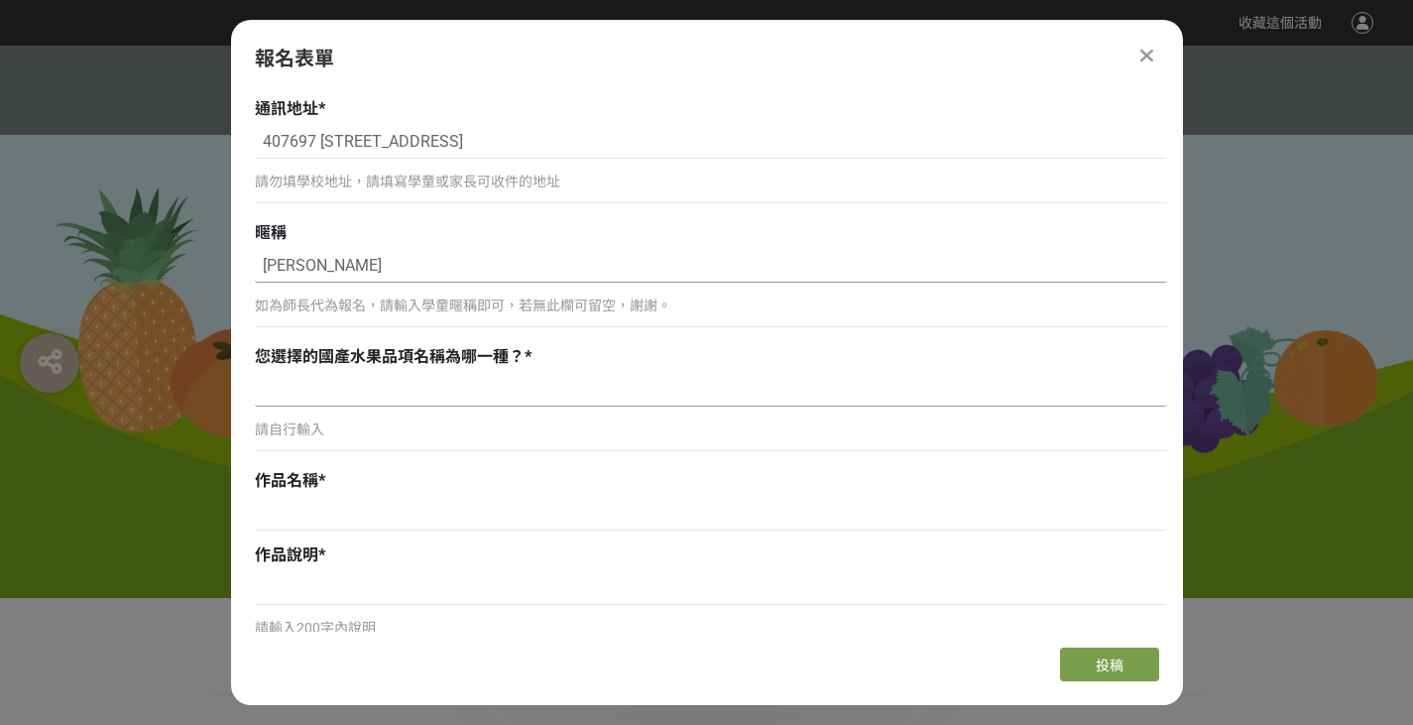
type input "[PERSON_NAME]"
click at [361, 393] on input at bounding box center [711, 390] width 912 height 34
type input "芒果"
click at [411, 516] on input at bounding box center [711, 514] width 912 height 34
paste input "甜滋滋的芒果派對"
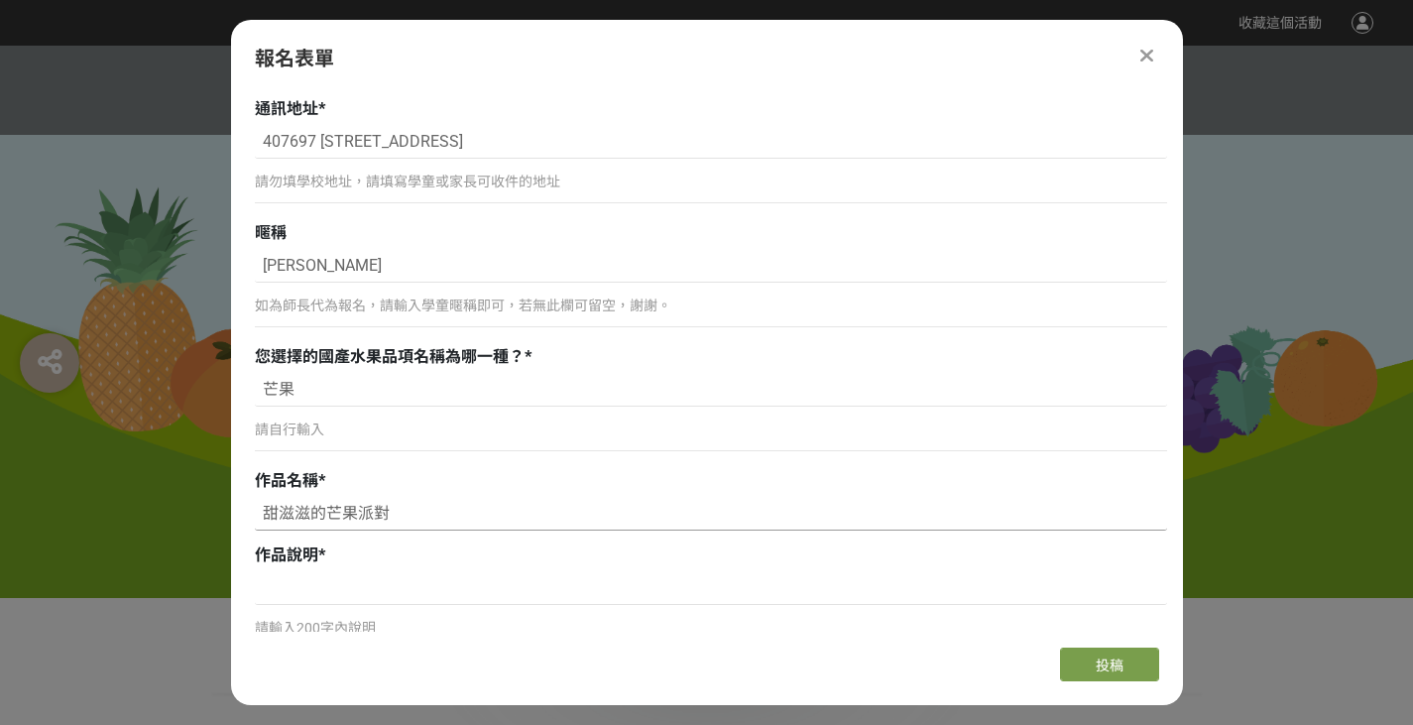
type input "甜滋滋的芒果派對"
click at [358, 580] on input at bounding box center [711, 588] width 912 height 34
paste input "八月的炎炎夏日吹著微風，芒果園裡充滿香甜的水果氣息，果實累累的芒果樹下正熱鬧歡樂，原來是小小生物們開心地來參加芒果派對啊！"
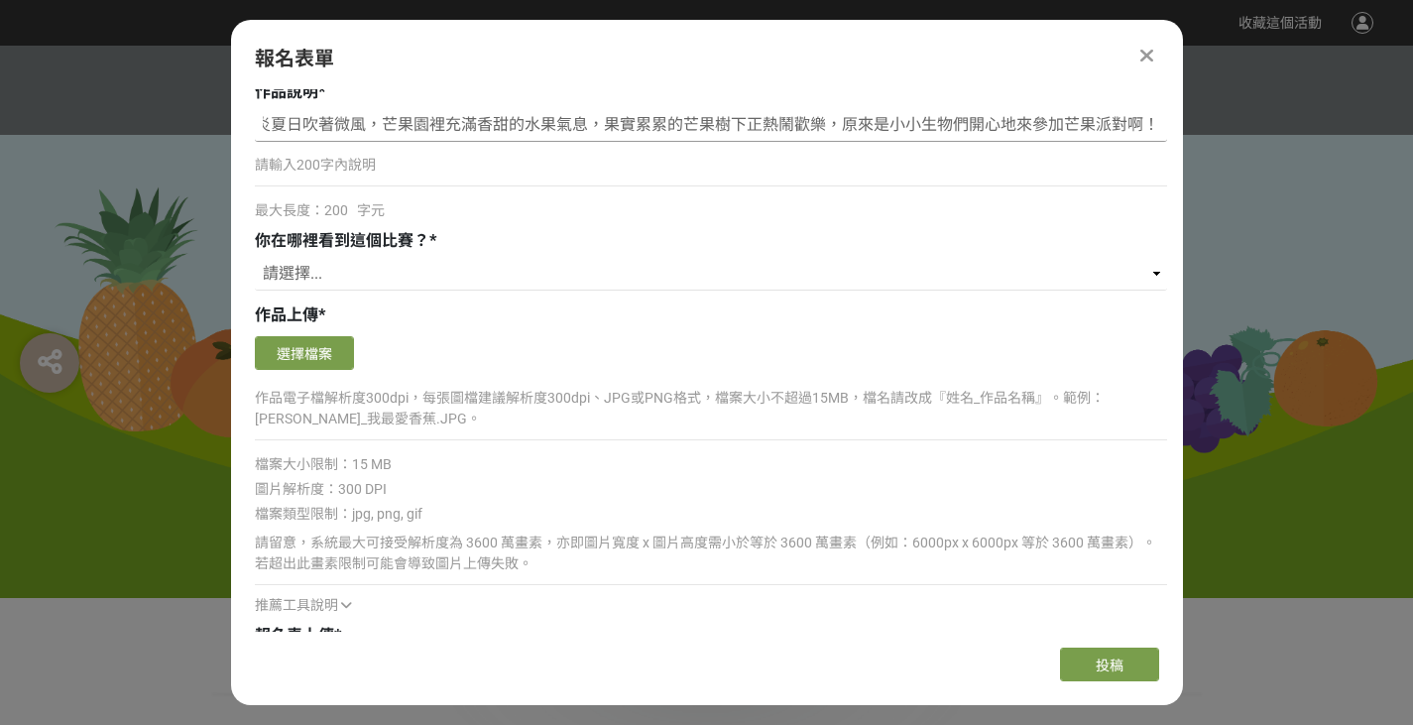
scroll to position [1156, 0]
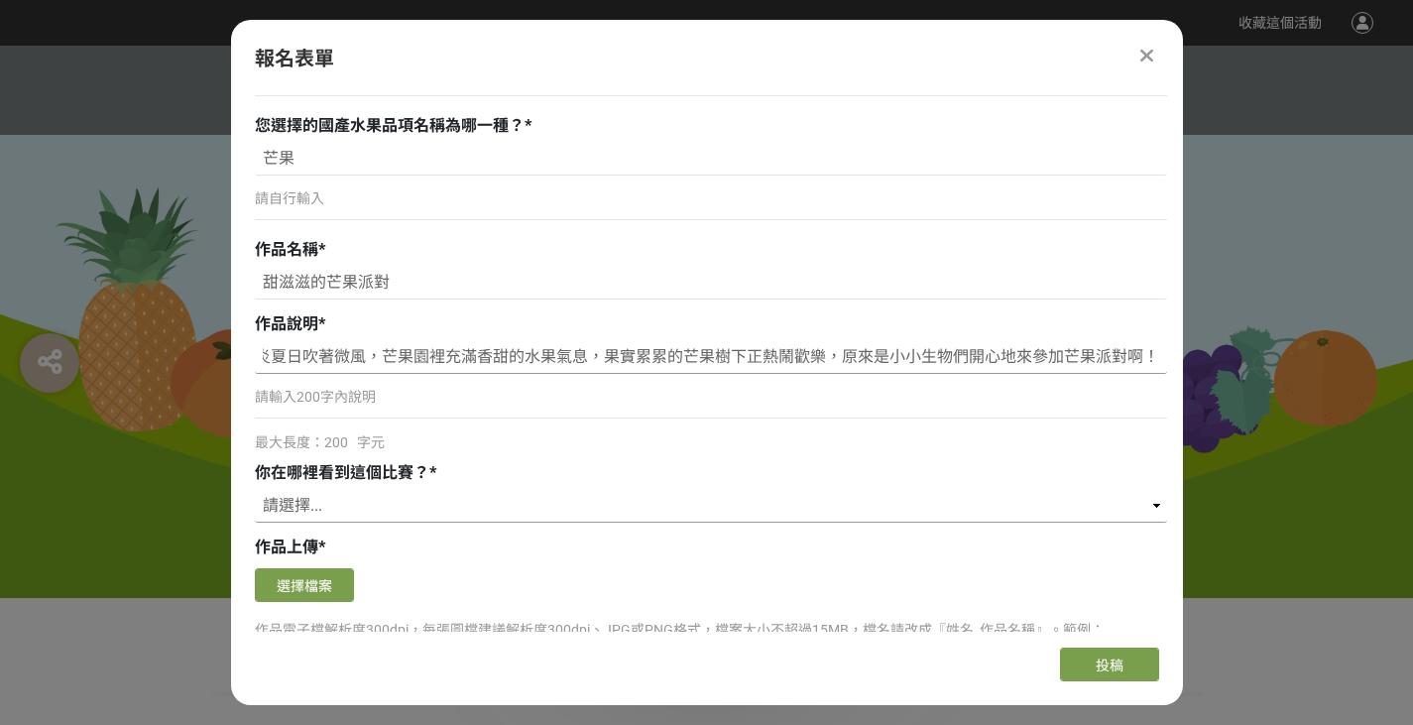
type input "八月的炎炎夏日吹著微風，芒果園裡充滿香甜的水果氣息，果實累累的芒果樹下正熱鬧歡樂，原來是小小生物們開心地來參加芒果派對啊！"
click at [1147, 508] on select "請選擇... 獎金獵人網站 Facebook / Instagram 校園講座 / 老師系上推薦 電子郵件 海報 其他" at bounding box center [711, 506] width 912 height 34
select select "獎金獵人網站"
click at [255, 489] on select "請選擇... 獎金獵人網站 Facebook / Instagram 校園講座 / 老師系上推薦 電子郵件 海報 其他" at bounding box center [711, 506] width 912 height 34
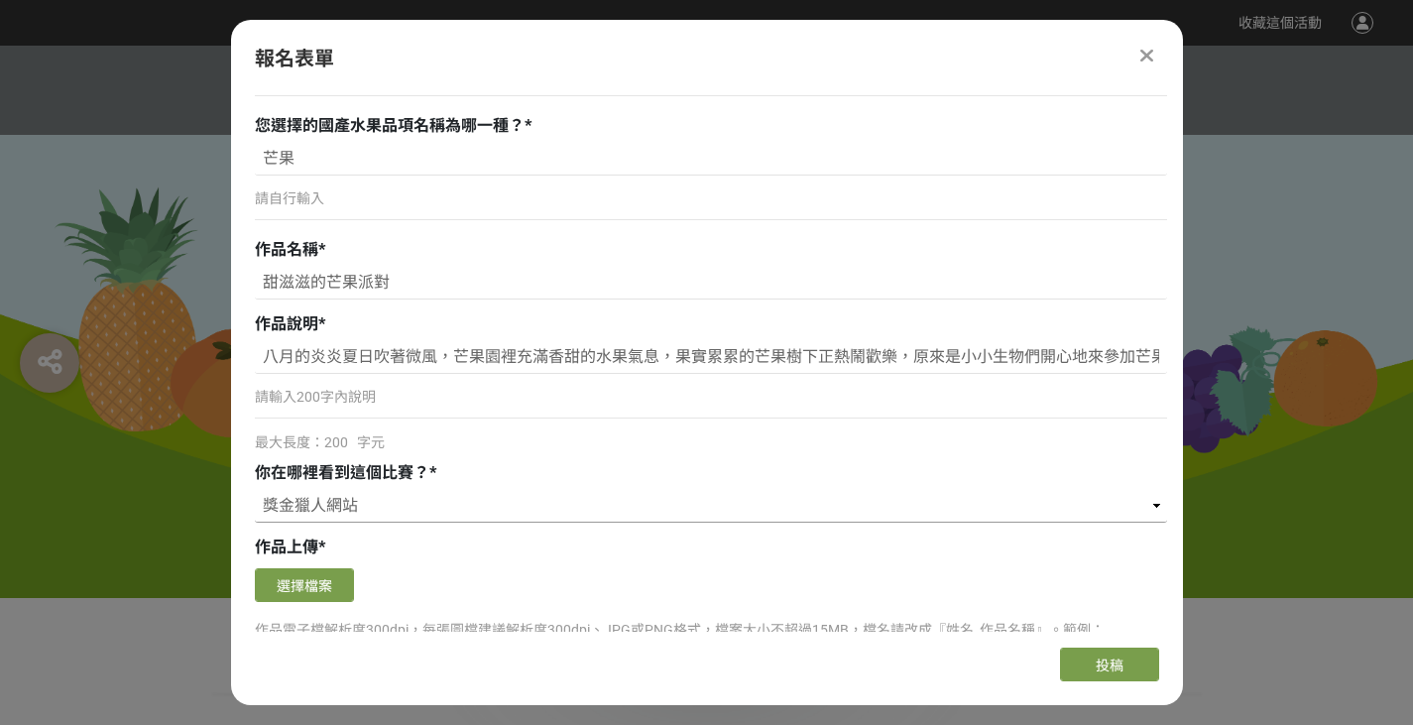
scroll to position [1388, 0]
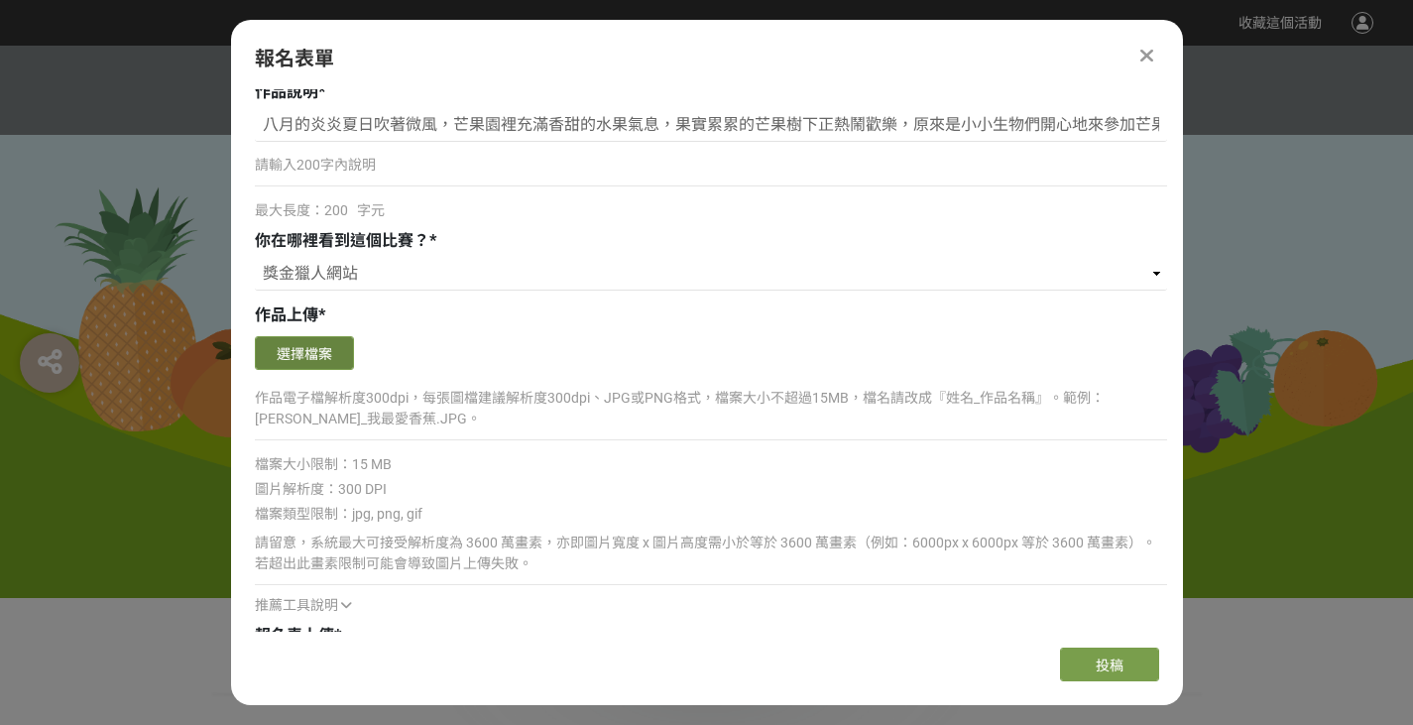
click at [326, 352] on button "選擇檔案" at bounding box center [304, 353] width 99 height 34
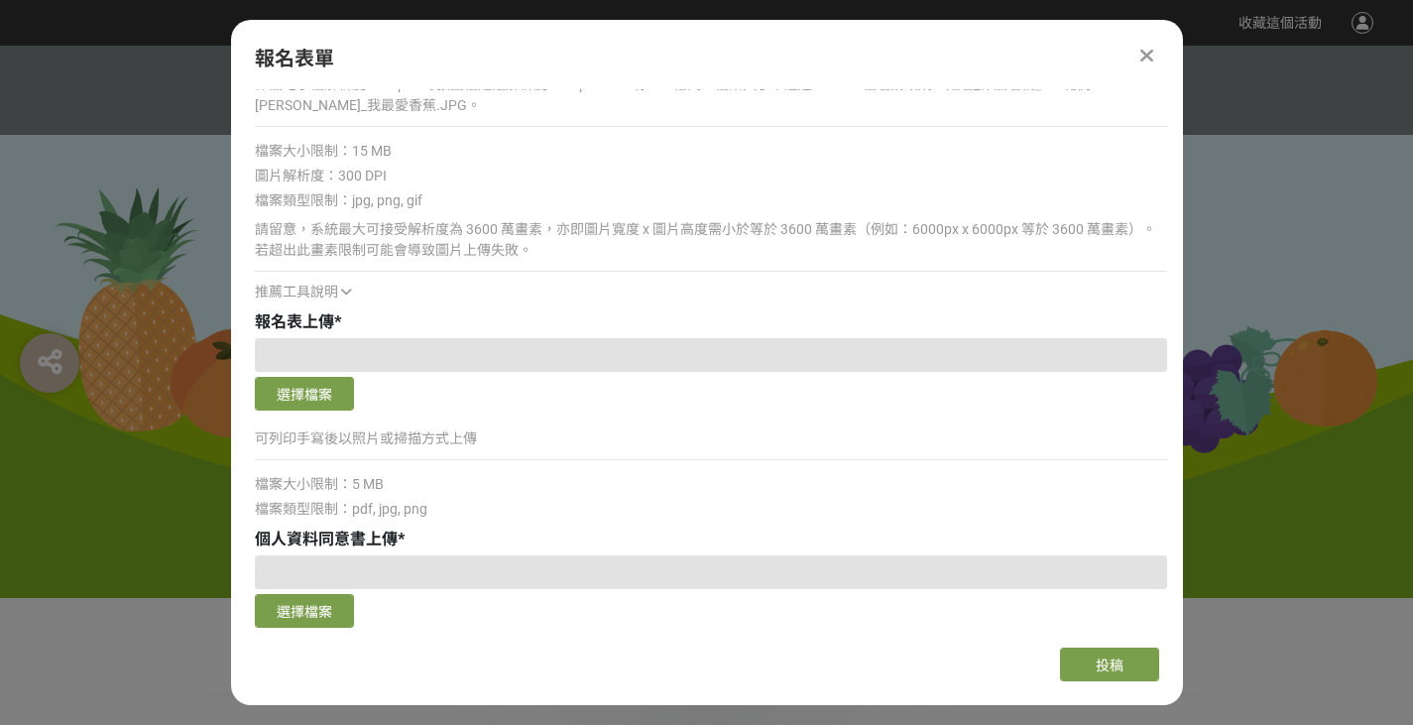
scroll to position [2082, 0]
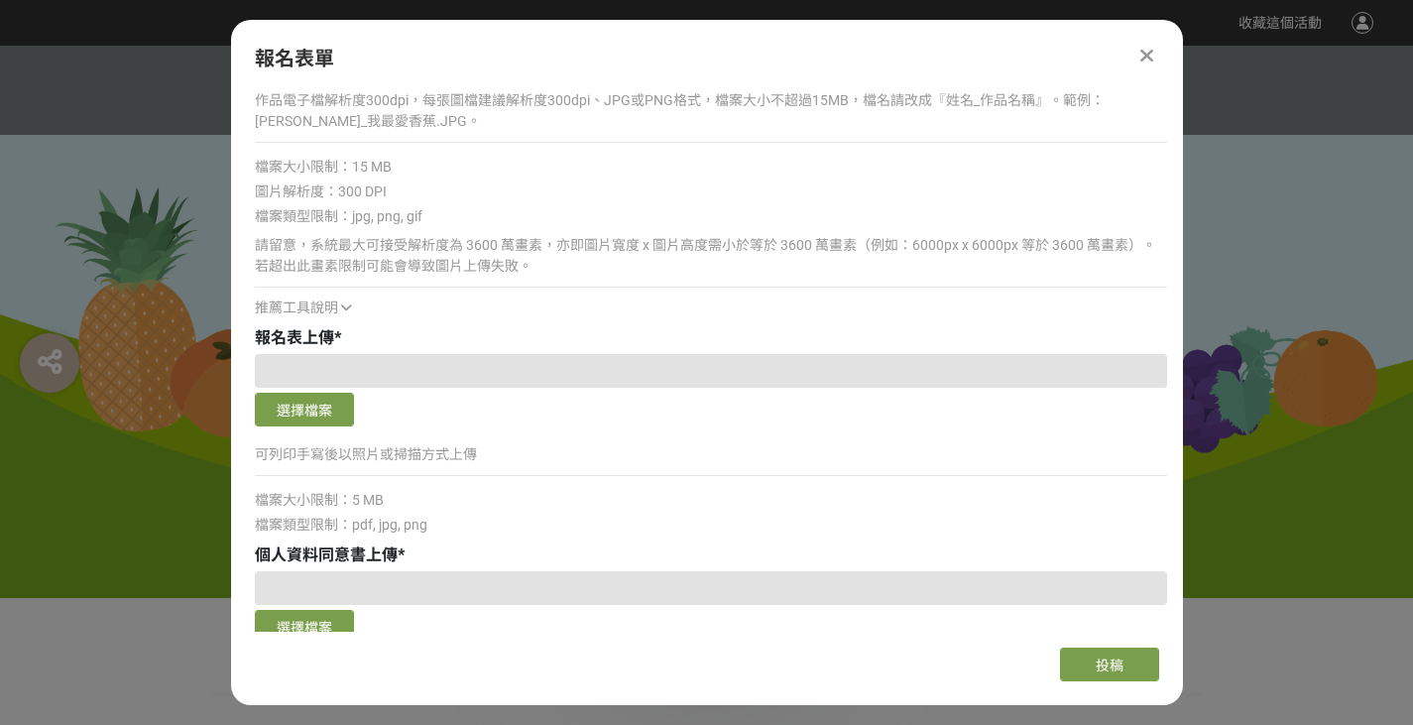
click at [346, 305] on icon at bounding box center [346, 307] width 11 height 14
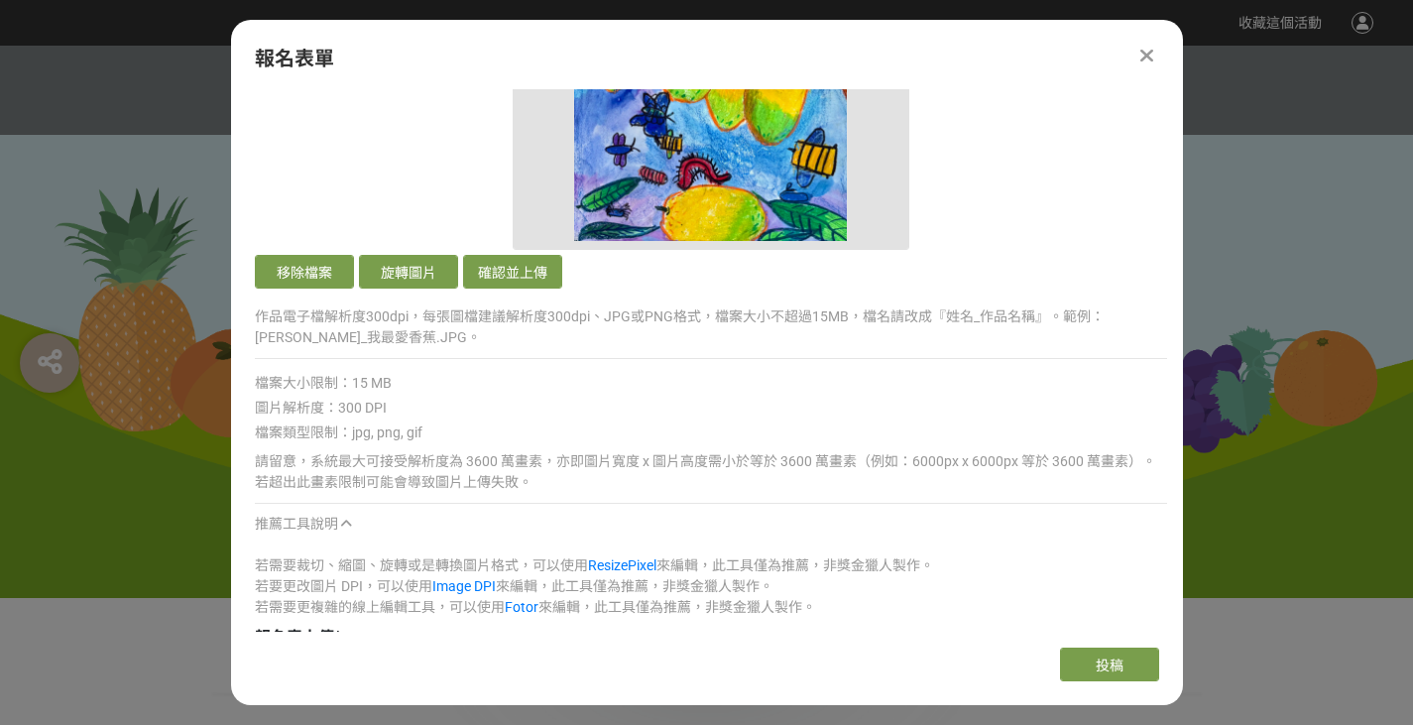
scroll to position [1850, 0]
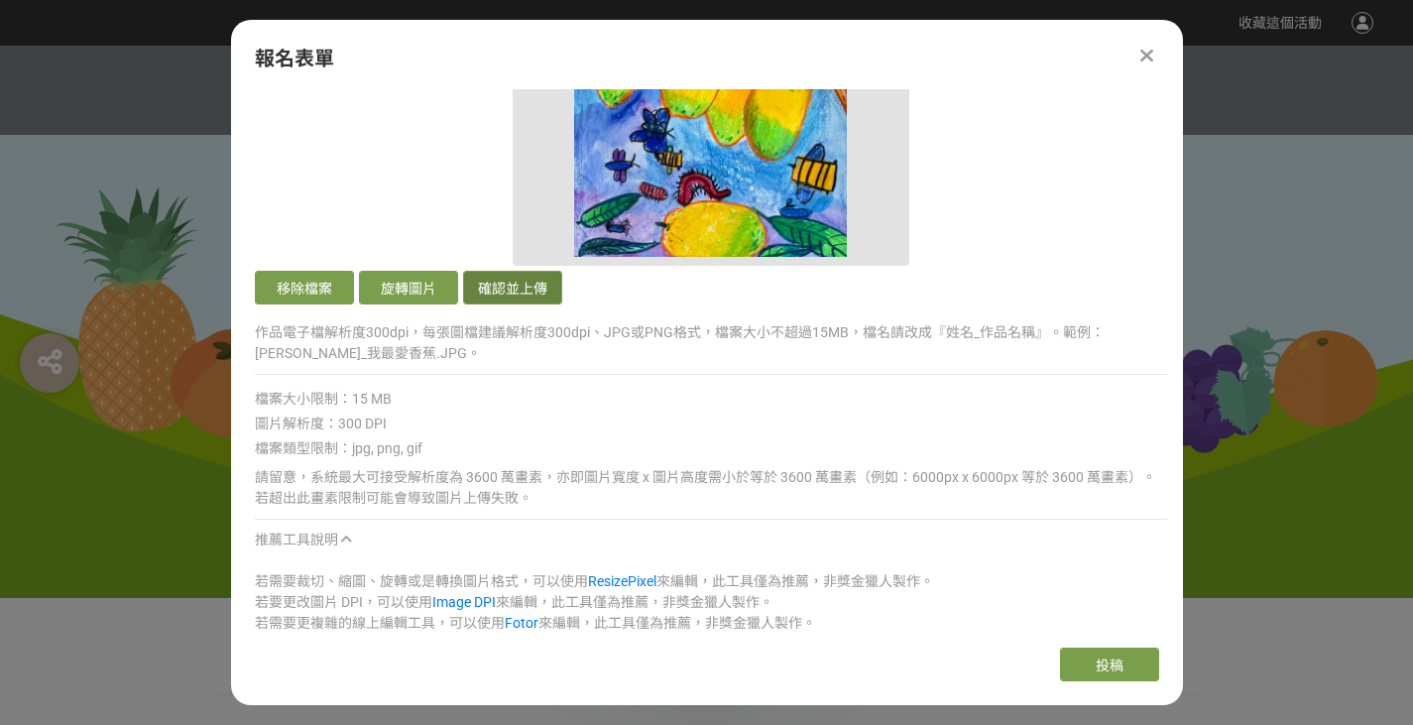
click at [511, 294] on button "確認並上傳" at bounding box center [512, 288] width 99 height 34
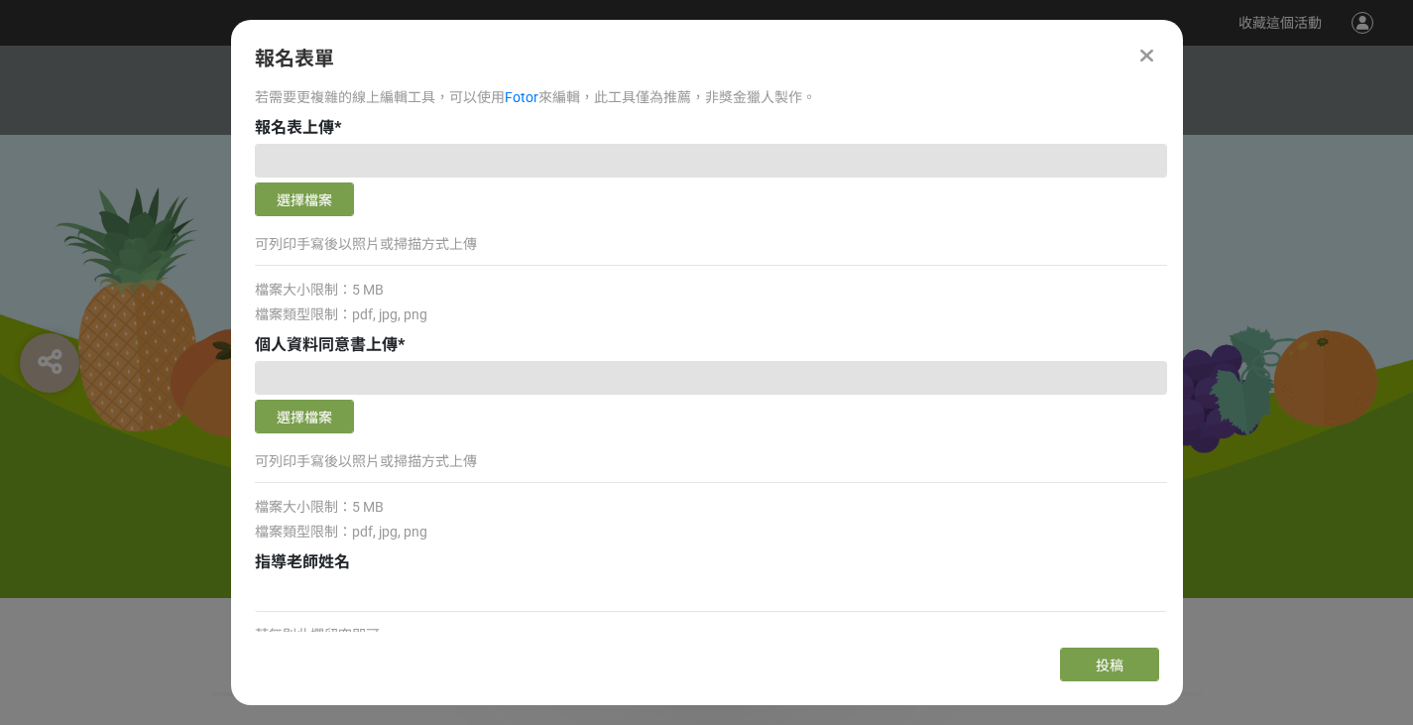
scroll to position [2608, 0]
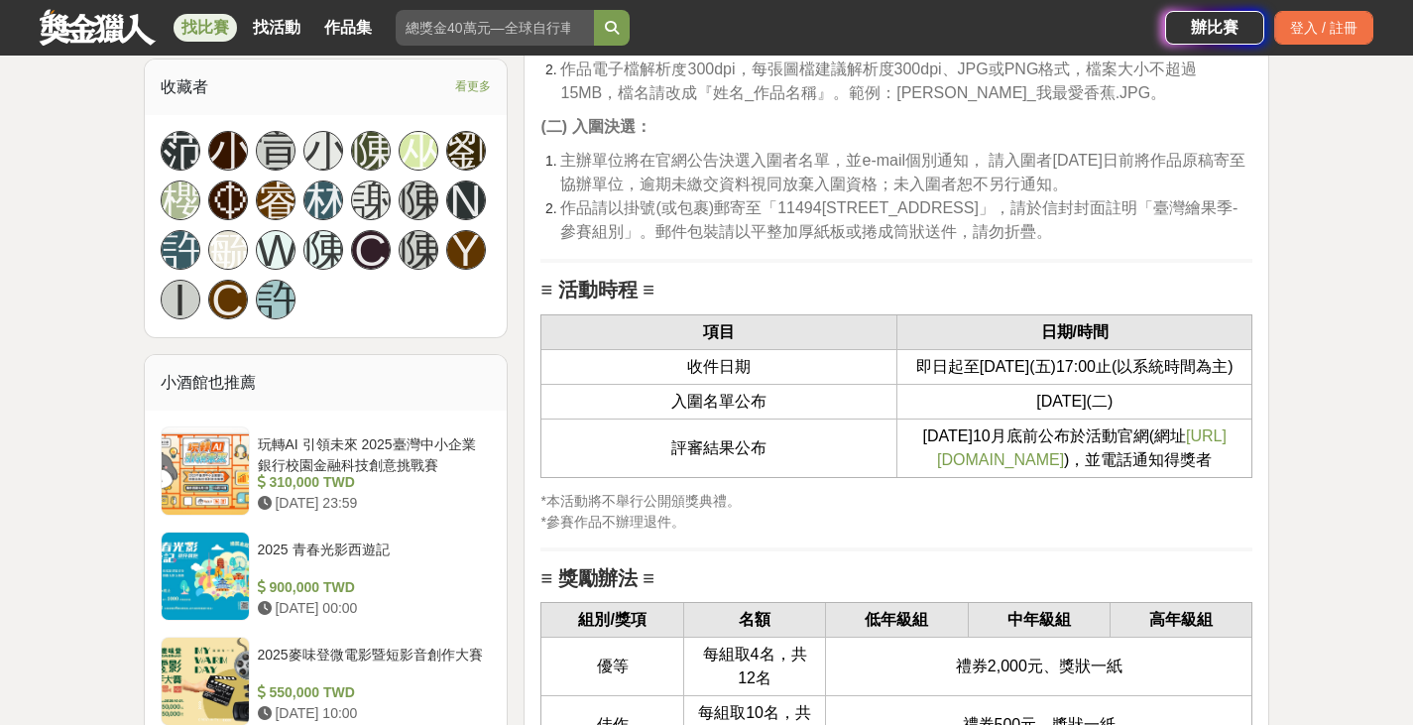
scroll to position [1619, 0]
